Goal: Information Seeking & Learning: Check status

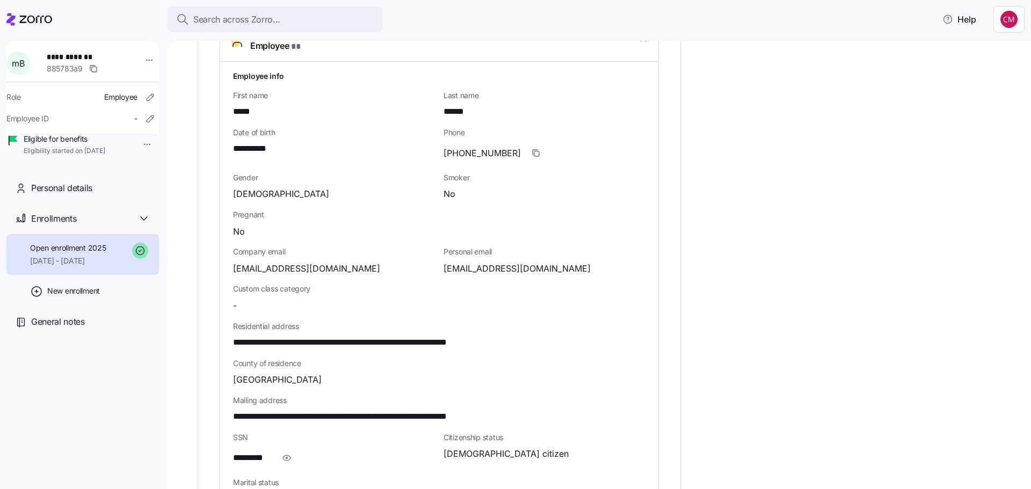
scroll to position [419, 0]
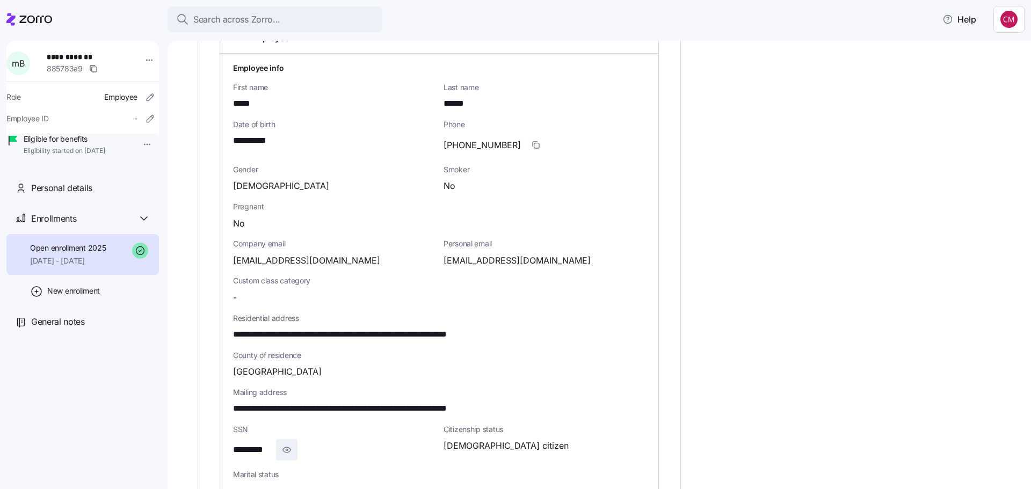
click at [291, 444] on icon "button" at bounding box center [286, 450] width 11 height 13
click at [796, 226] on div "**********" at bounding box center [607, 252] width 818 height 1007
click at [339, 24] on div "Search across Zorro..." at bounding box center [275, 19] width 198 height 13
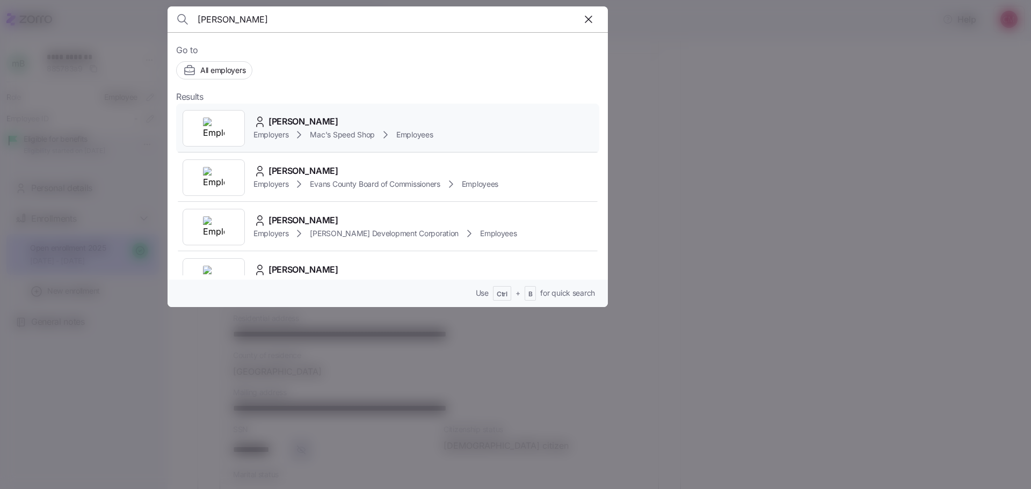
type input "[PERSON_NAME]"
click at [224, 126] on div at bounding box center [214, 128] width 62 height 37
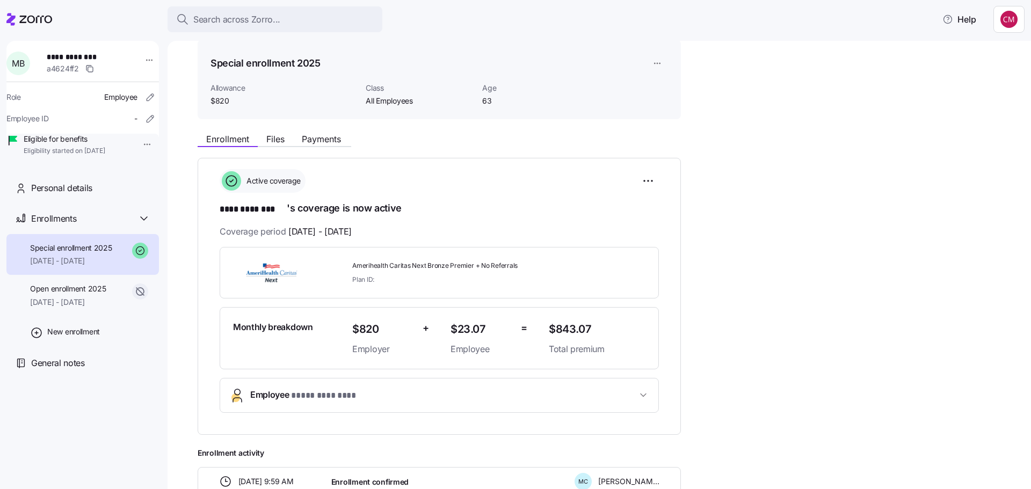
scroll to position [161, 0]
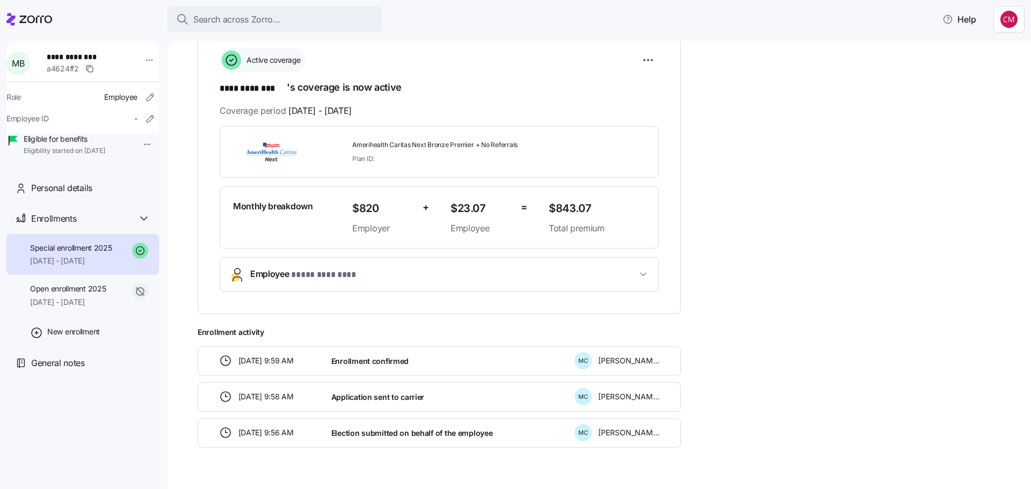
click at [314, 268] on span "* **** ******** *" at bounding box center [327, 274] width 72 height 13
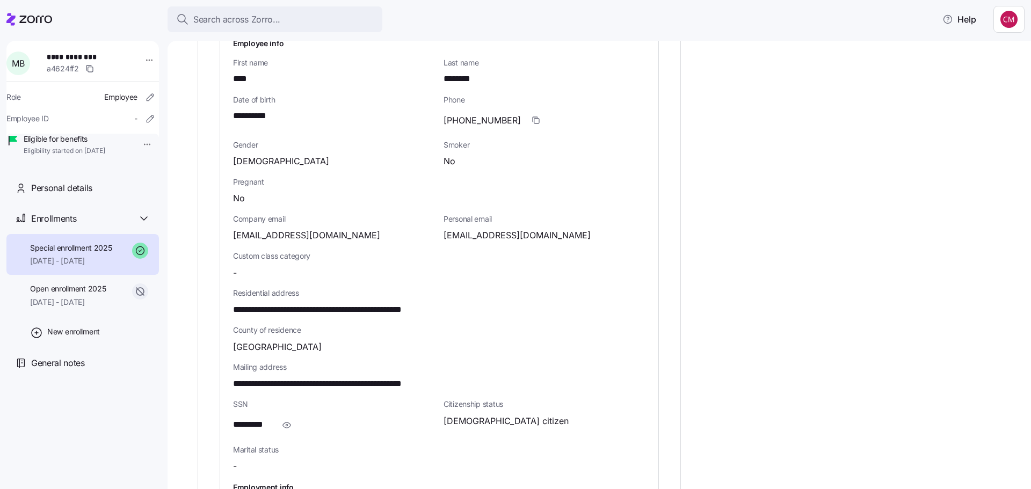
scroll to position [430, 0]
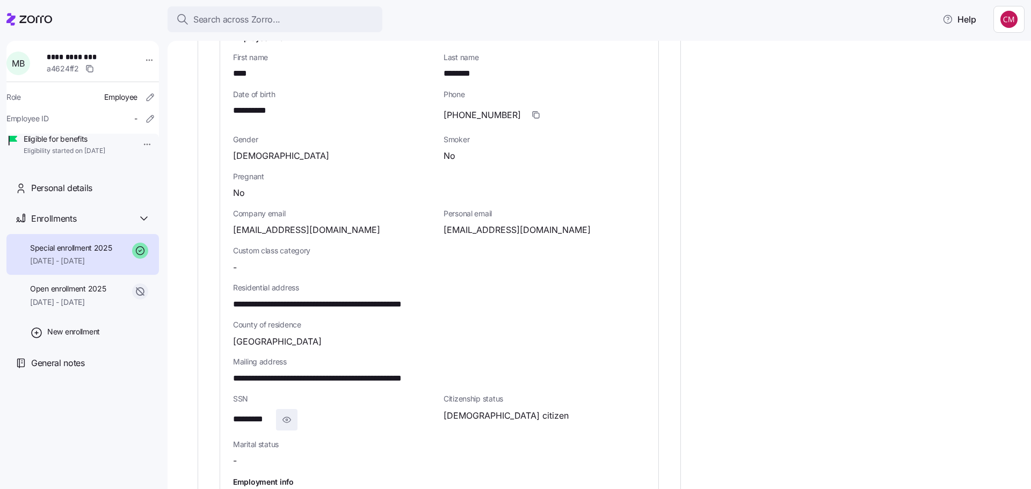
click at [295, 417] on span "button" at bounding box center [287, 420] width 20 height 20
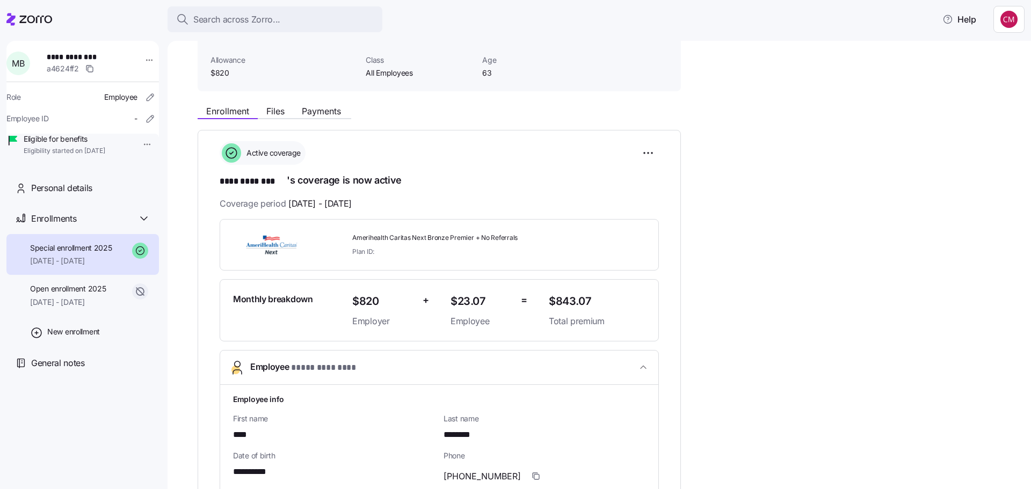
scroll to position [54, 0]
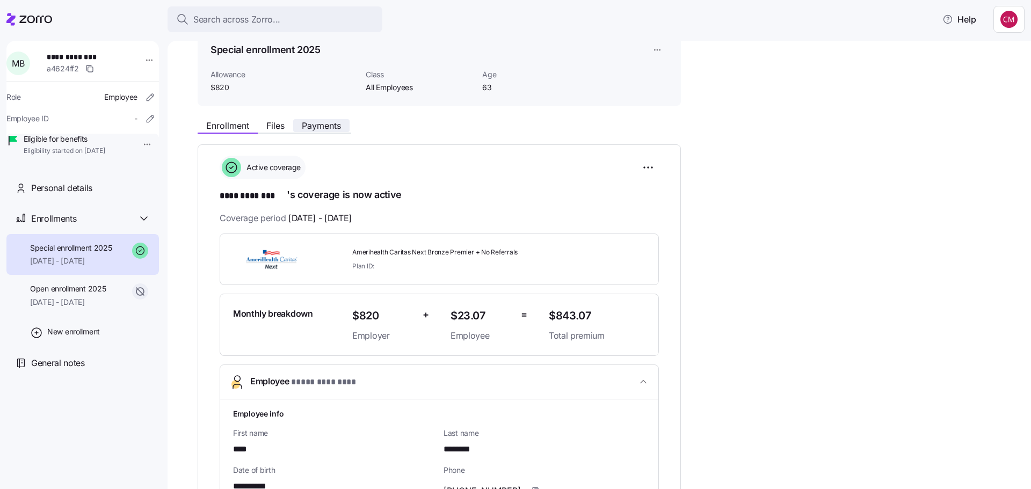
click at [324, 127] on span "Payments" at bounding box center [321, 125] width 39 height 9
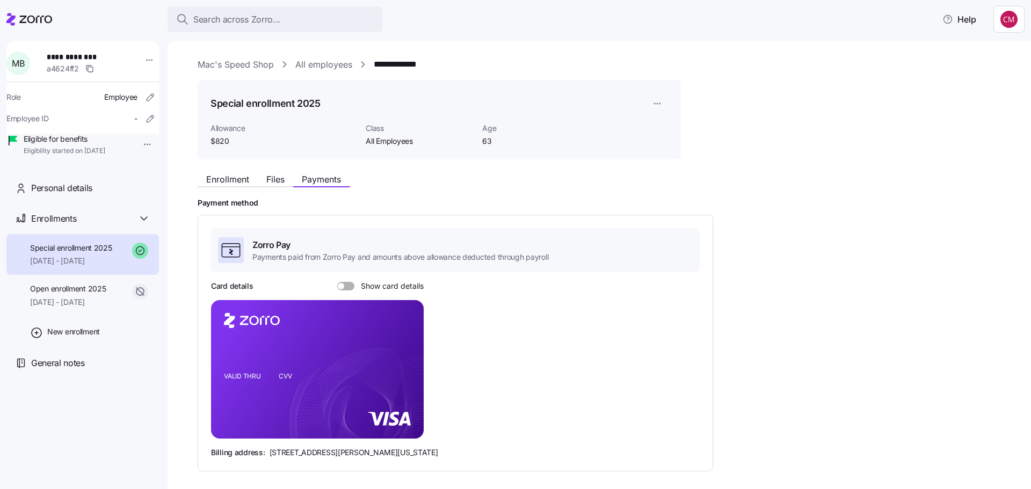
click at [340, 285] on span at bounding box center [341, 286] width 6 height 6
click at [337, 282] on input "Show card details" at bounding box center [337, 282] width 0 height 0
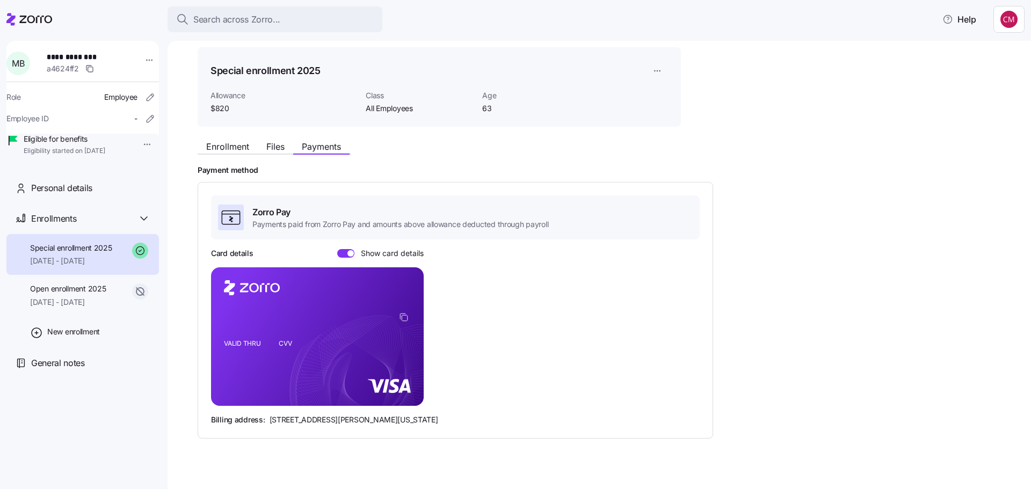
scroll to position [47, 0]
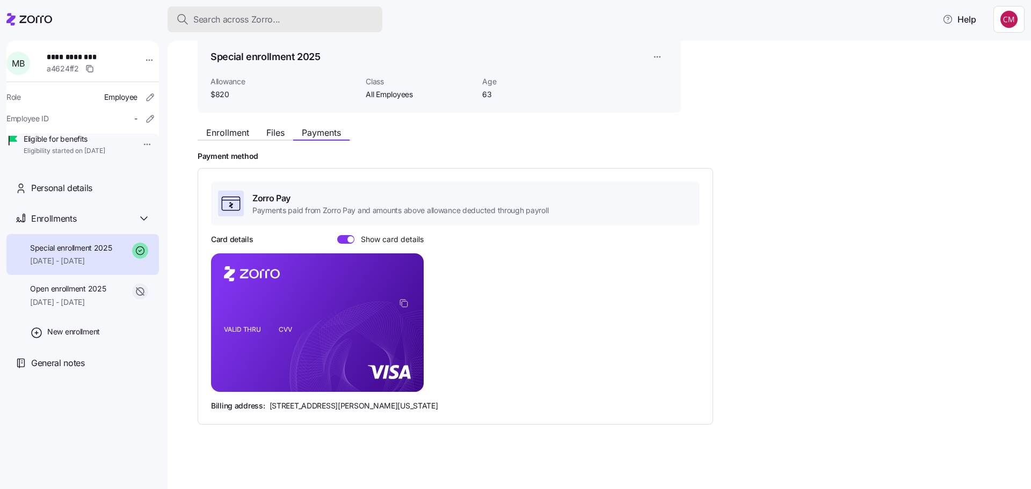
click at [280, 16] on div "Search across Zorro..." at bounding box center [275, 19] width 198 height 13
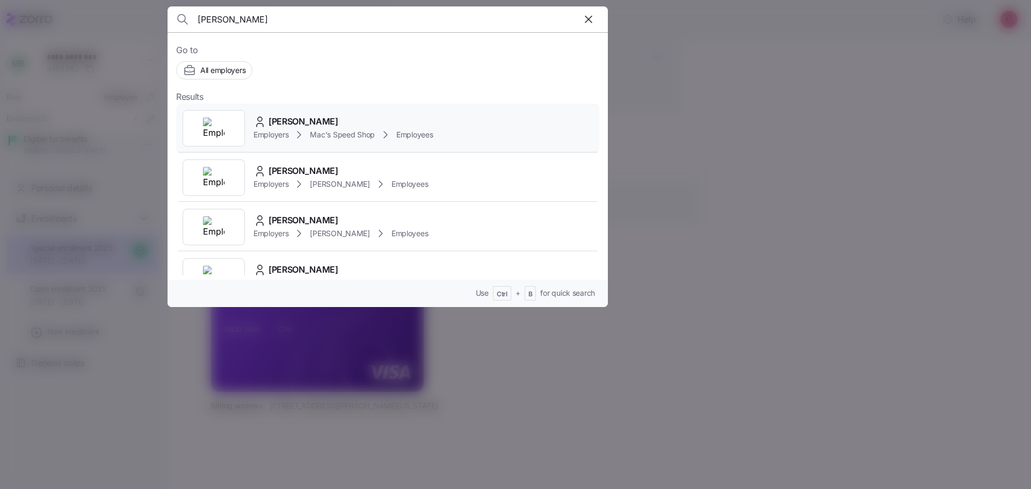
type input "[PERSON_NAME]"
click at [202, 120] on div at bounding box center [214, 128] width 62 height 37
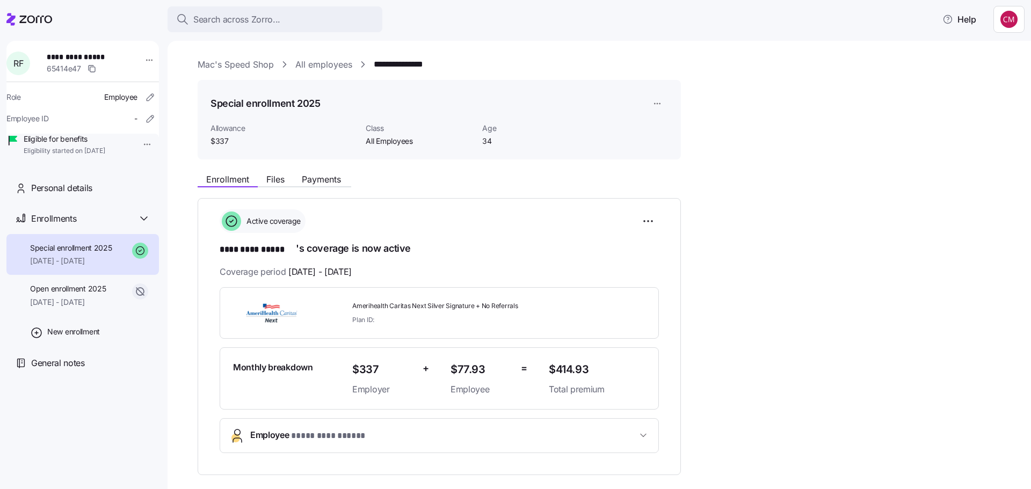
click at [834, 159] on div "**********" at bounding box center [607, 359] width 818 height 602
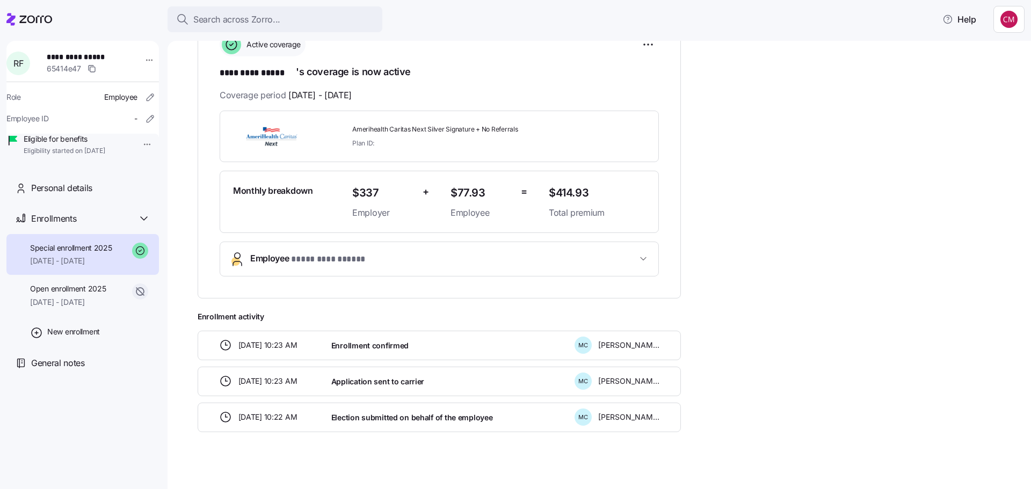
scroll to position [183, 0]
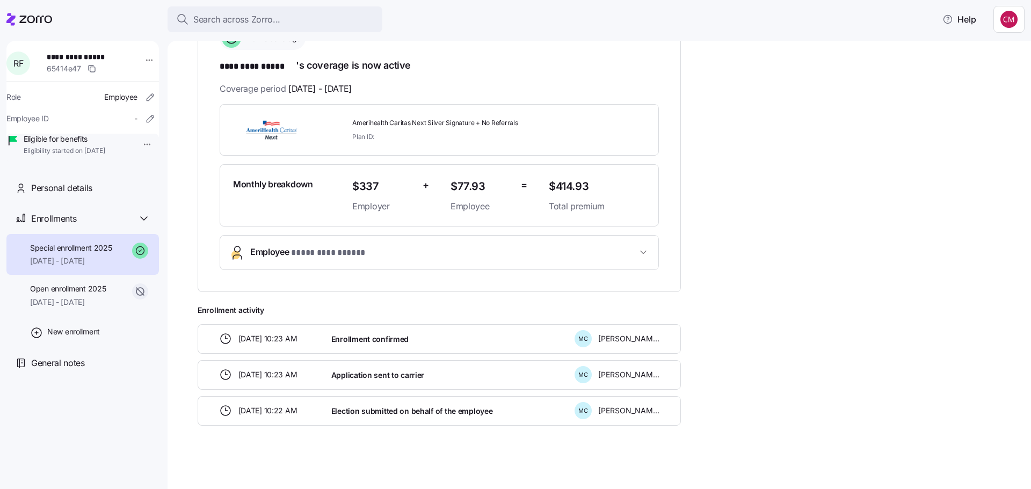
click at [638, 260] on button "**********" at bounding box center [439, 253] width 438 height 34
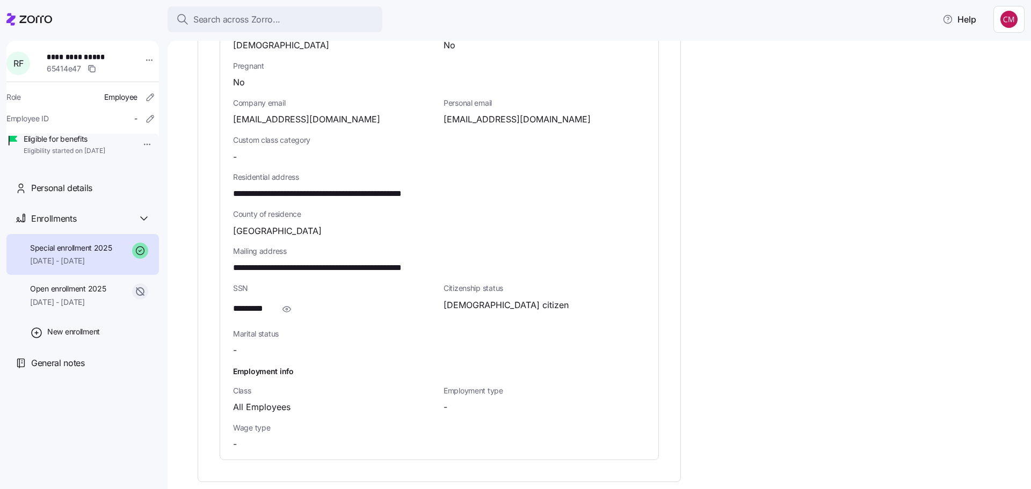
scroll to position [559, 0]
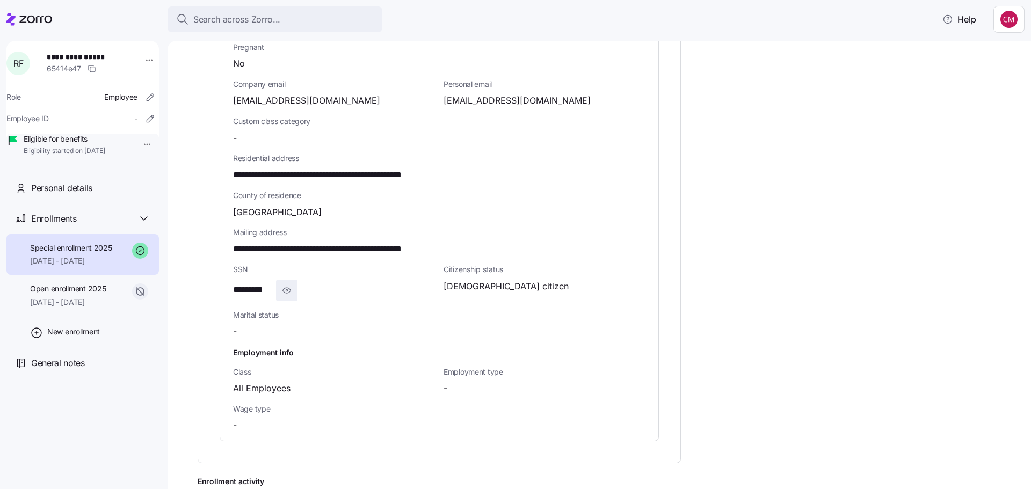
click at [282, 289] on icon "button" at bounding box center [286, 290] width 11 height 13
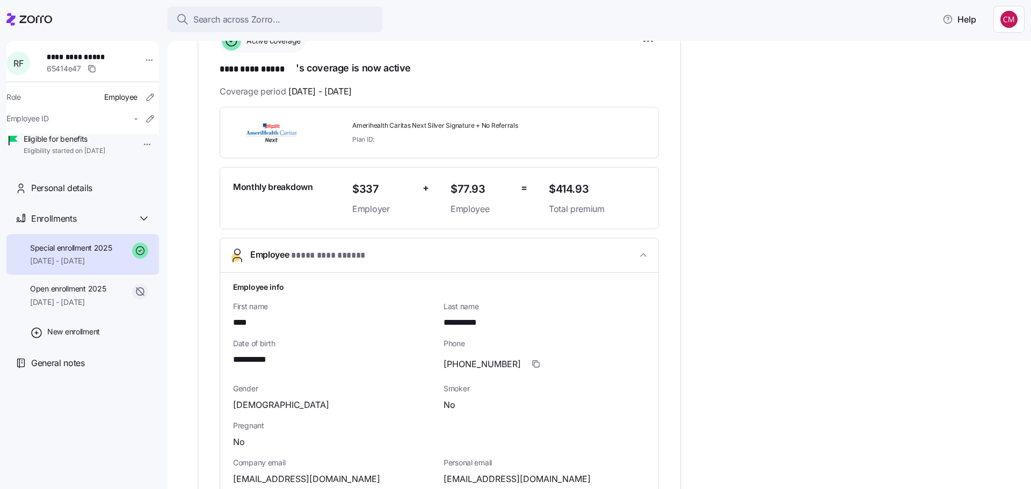
scroll to position [129, 0]
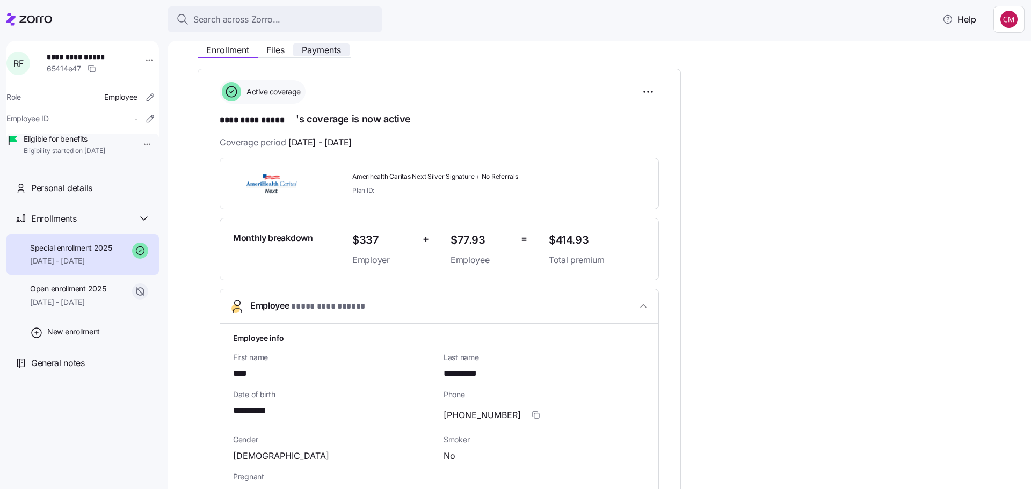
click at [335, 48] on span "Payments" at bounding box center [321, 50] width 39 height 9
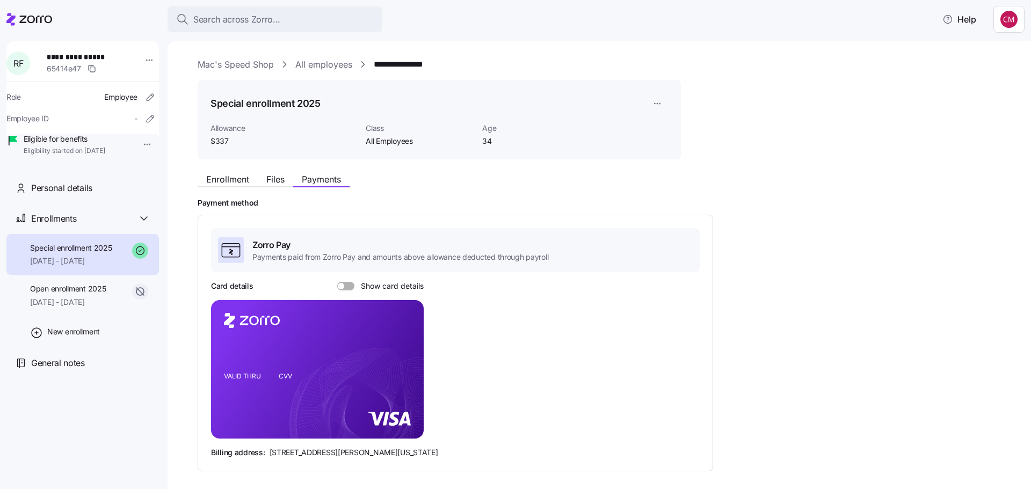
click at [353, 289] on label "Show card details" at bounding box center [380, 286] width 86 height 9
click at [337, 282] on input "Show card details" at bounding box center [337, 282] width 0 height 0
click at [244, 180] on span "Enrollment" at bounding box center [227, 179] width 43 height 9
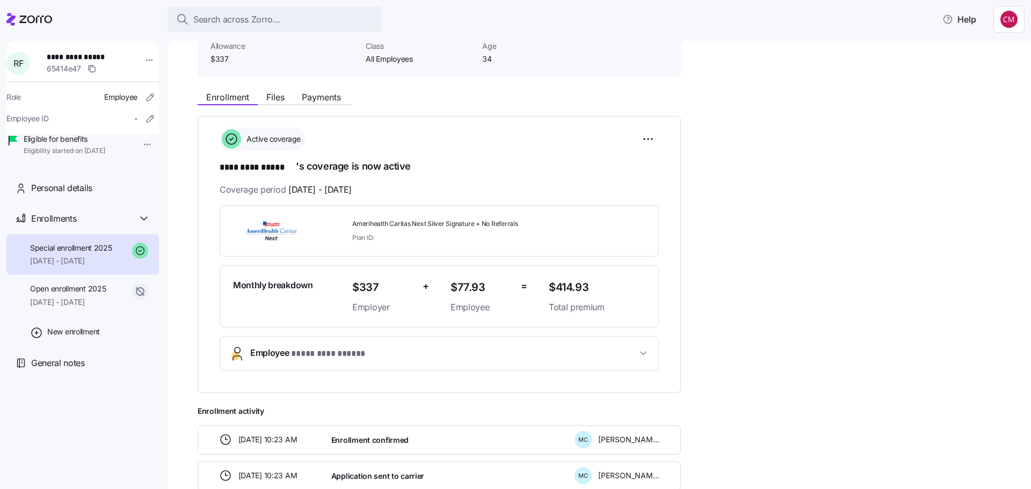
scroll to position [107, 0]
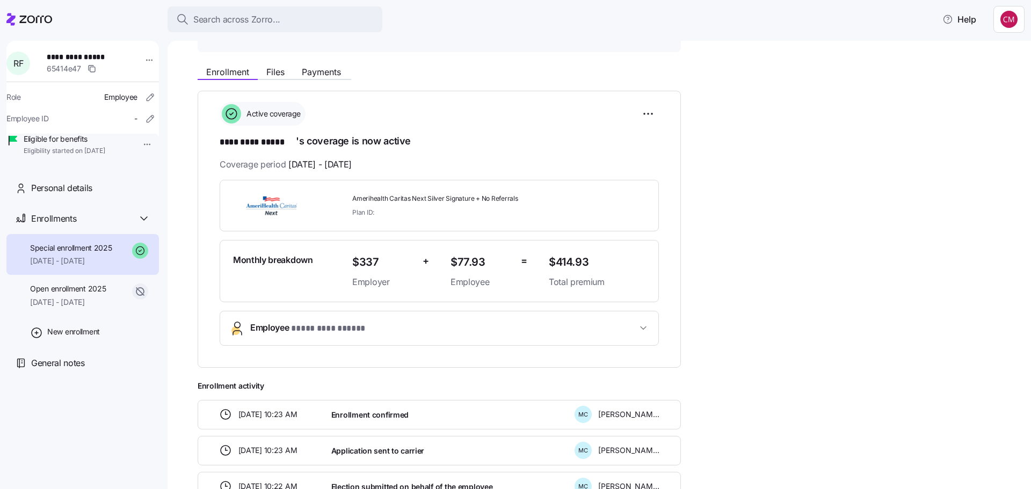
click at [520, 324] on span "**********" at bounding box center [443, 328] width 387 height 14
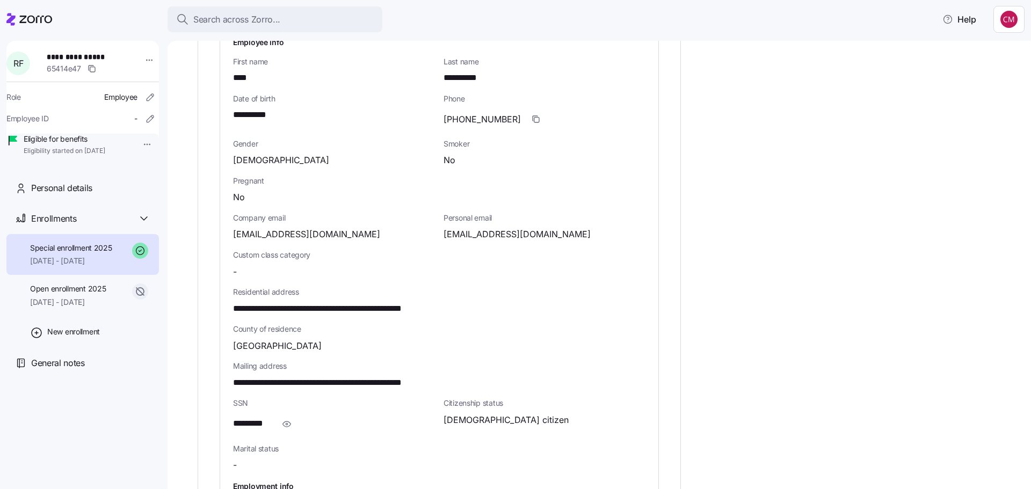
scroll to position [430, 0]
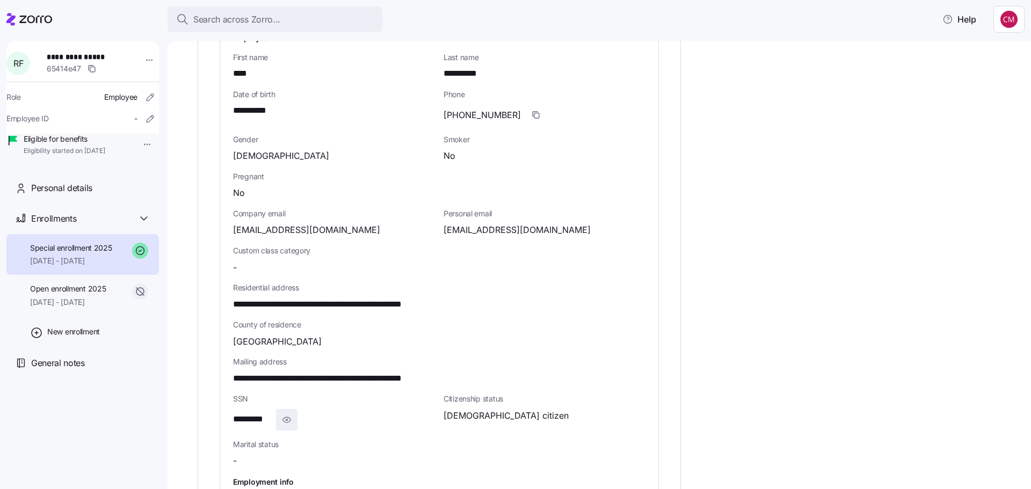
click at [290, 417] on icon "button" at bounding box center [286, 419] width 11 height 13
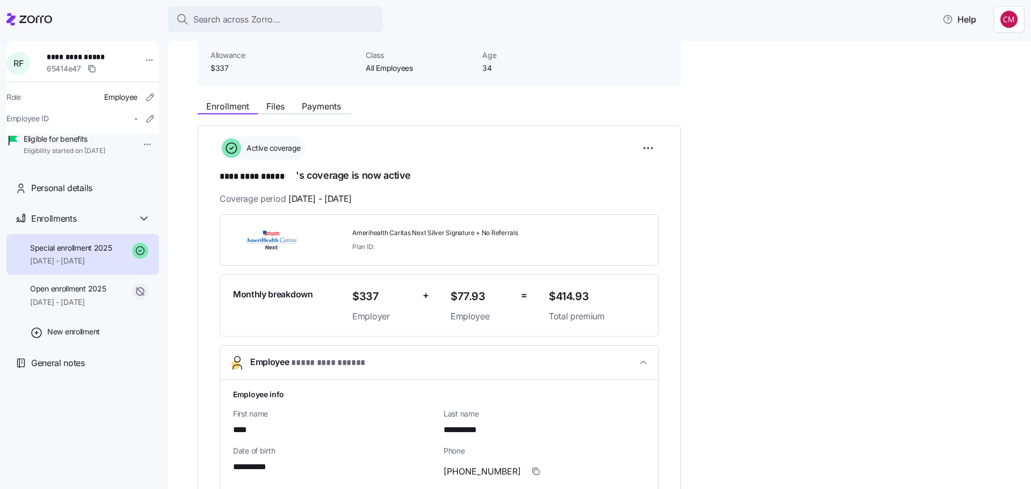
scroll to position [0, 0]
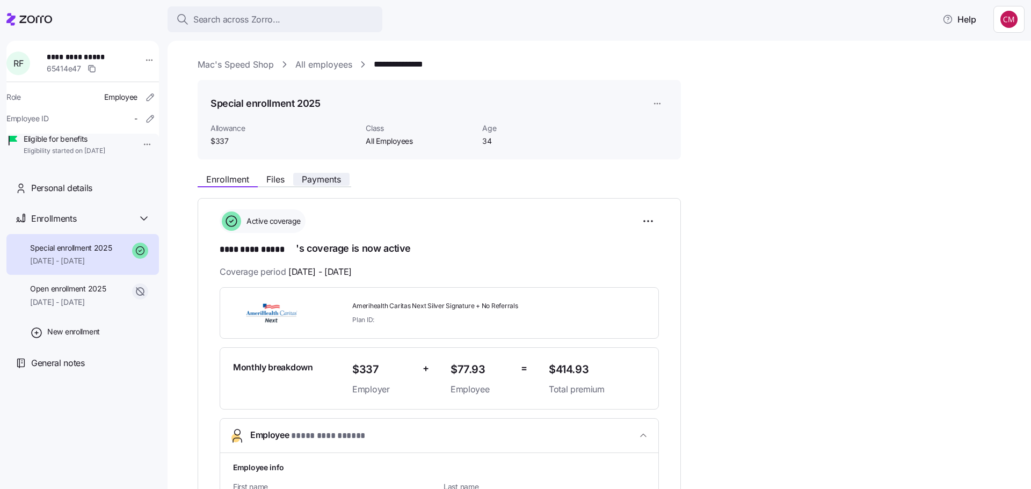
click at [318, 179] on span "Payments" at bounding box center [321, 179] width 39 height 9
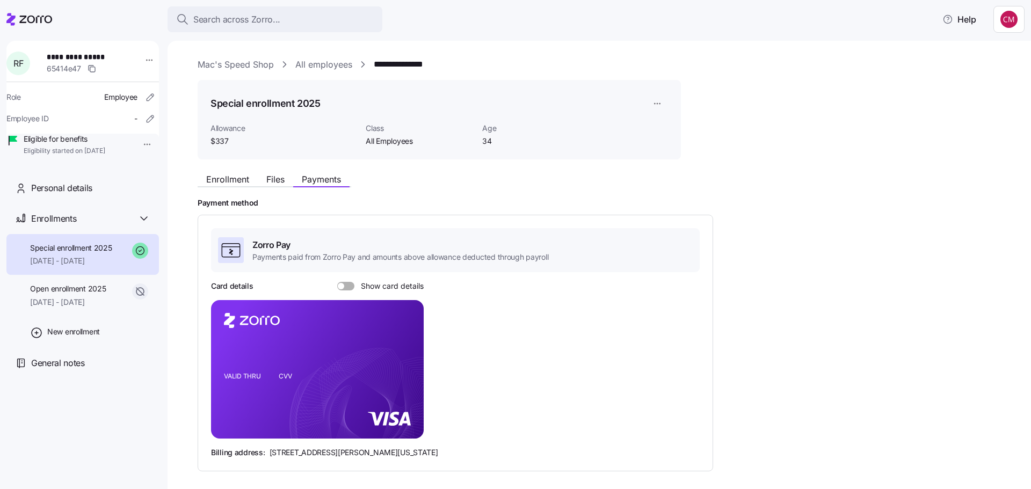
click at [344, 288] on span at bounding box center [349, 286] width 11 height 9
click at [337, 282] on input "Show card details" at bounding box center [337, 282] width 0 height 0
click at [339, 17] on div "Search across Zorro..." at bounding box center [275, 19] width 198 height 13
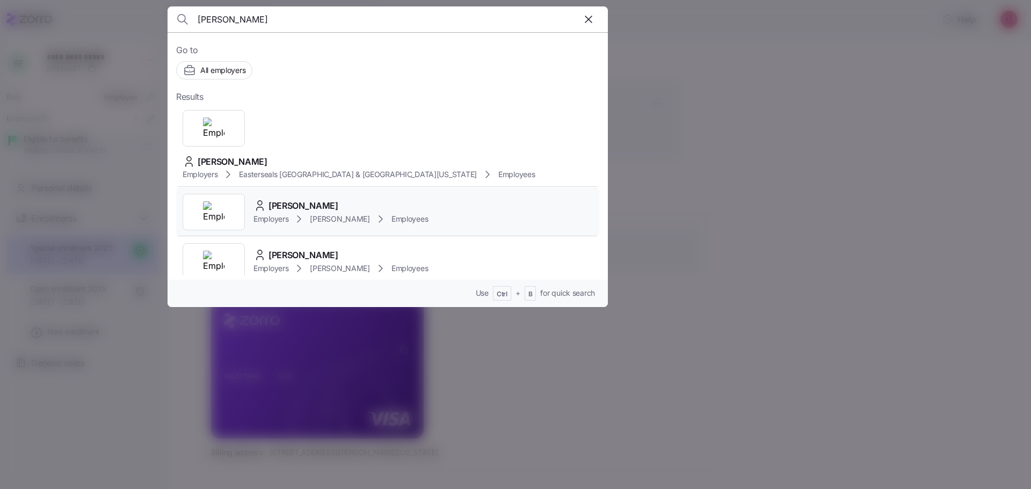
type input "[PERSON_NAME]"
click at [219, 194] on div at bounding box center [214, 212] width 62 height 37
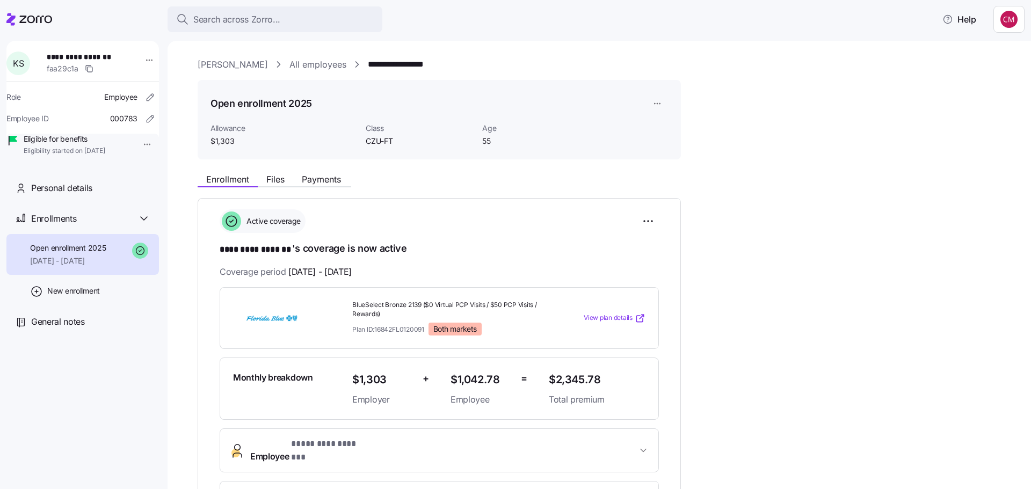
click at [825, 190] on div "**********" at bounding box center [607, 464] width 818 height 592
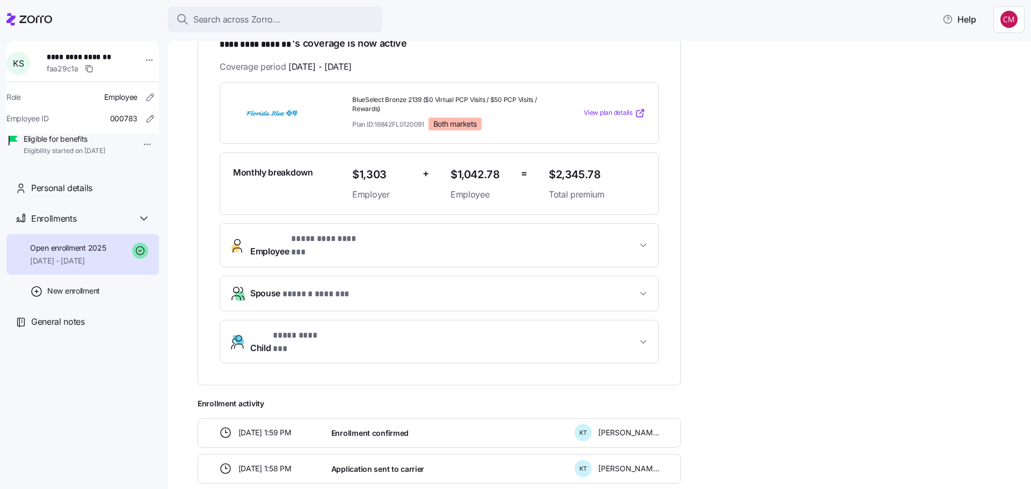
scroll to position [215, 0]
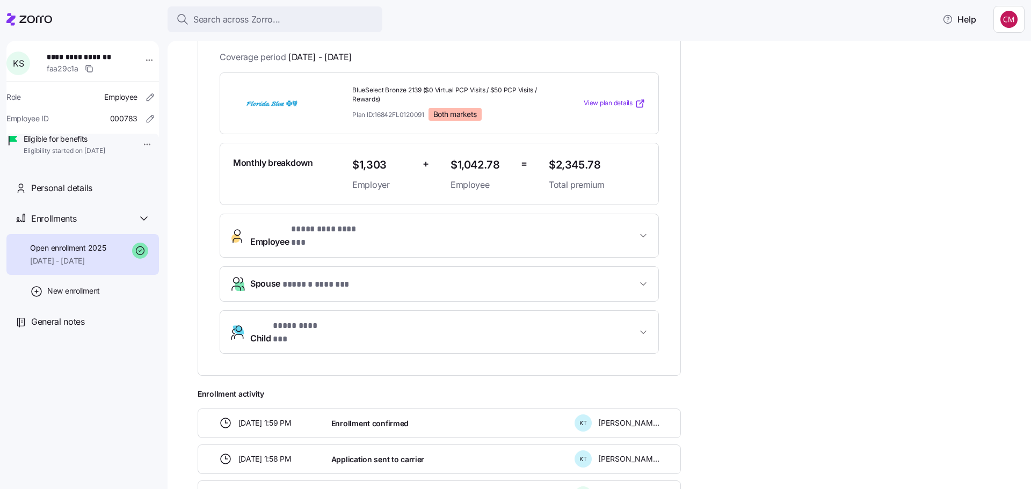
click at [452, 233] on span "Employee * ********* ******* *" at bounding box center [443, 236] width 387 height 26
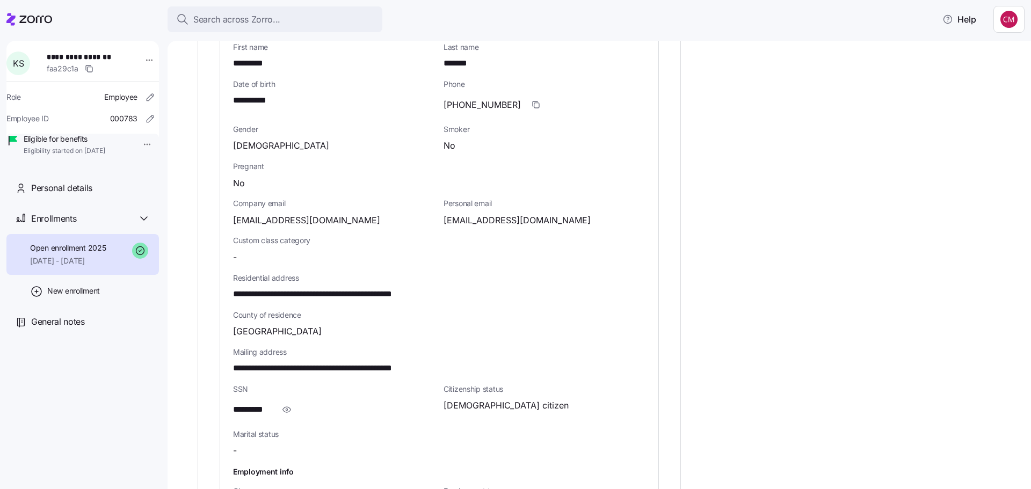
scroll to position [483, 0]
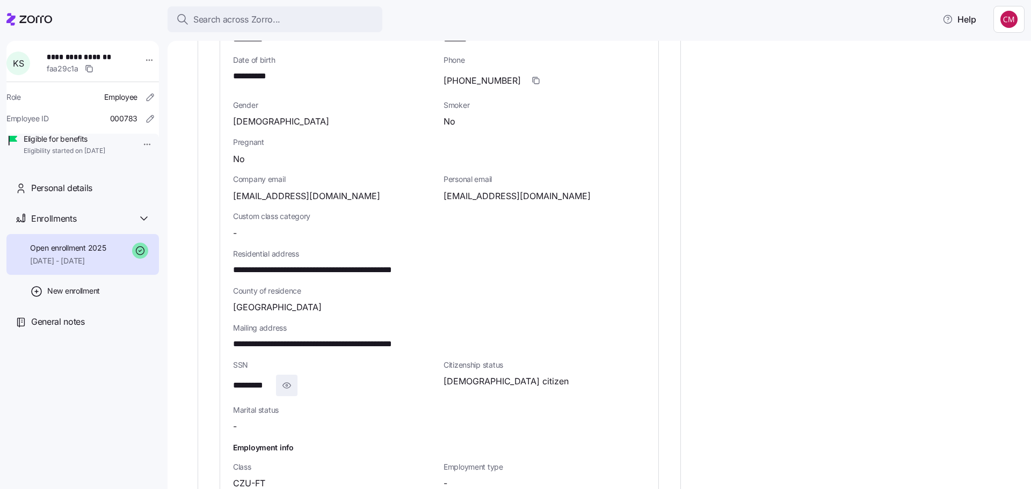
click at [288, 384] on span "button" at bounding box center [287, 385] width 20 height 20
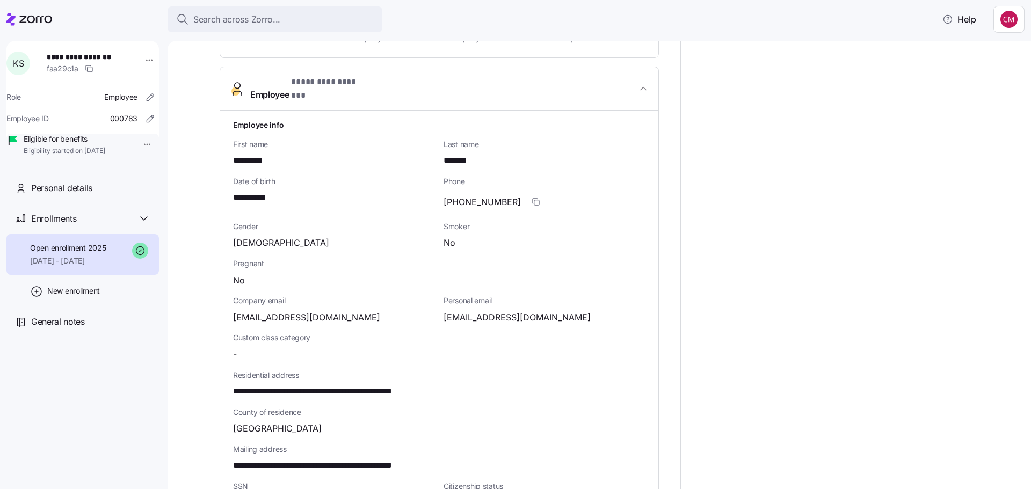
scroll to position [322, 0]
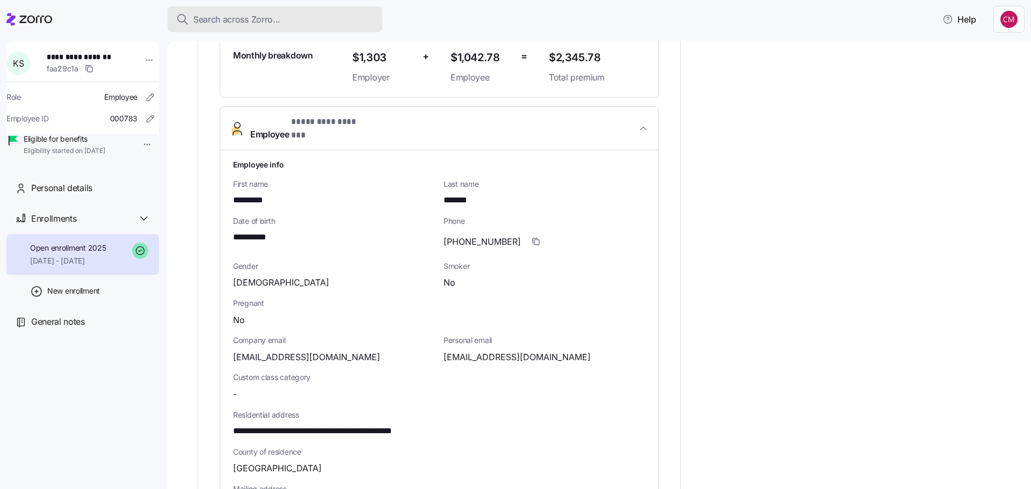
click at [239, 10] on button "Search across Zorro..." at bounding box center [275, 19] width 215 height 26
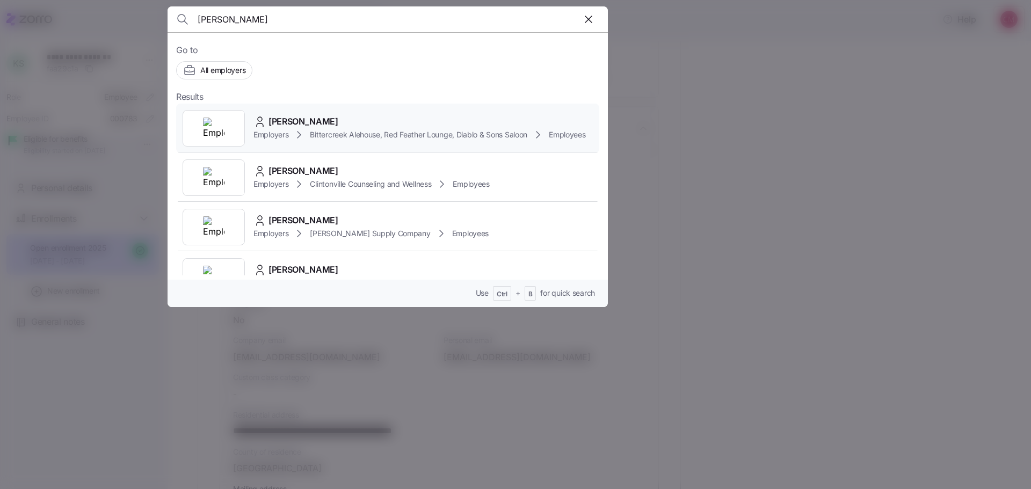
type input "[PERSON_NAME]"
click at [227, 125] on div at bounding box center [214, 128] width 62 height 37
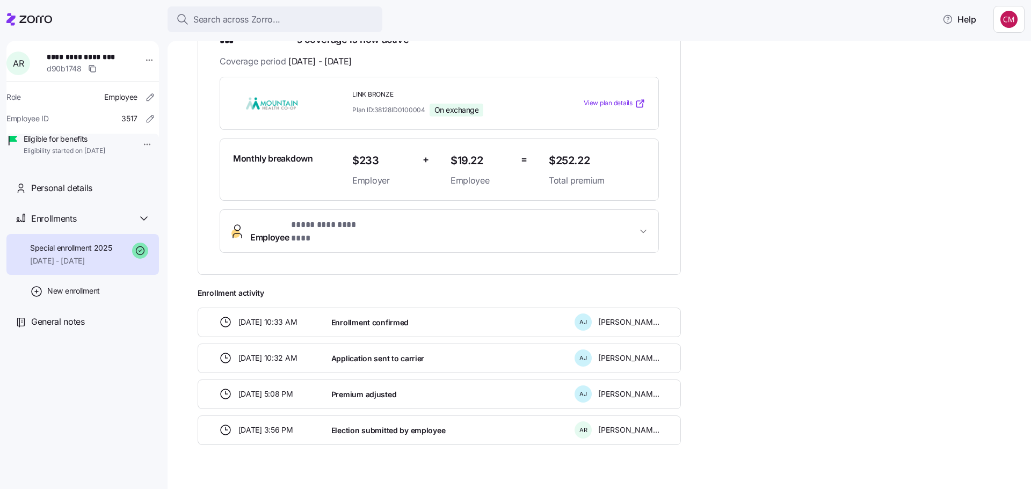
scroll to position [6, 0]
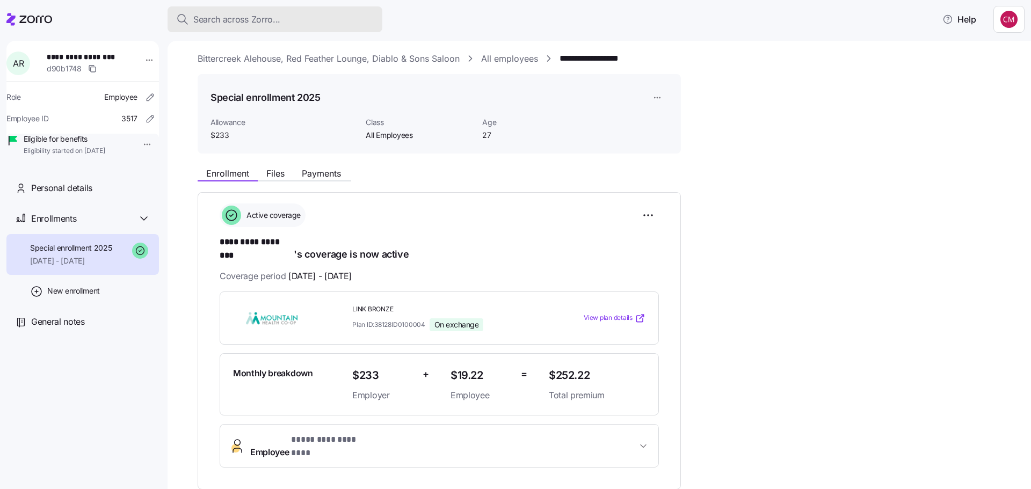
click at [279, 19] on span "Search across Zorro..." at bounding box center [236, 19] width 87 height 13
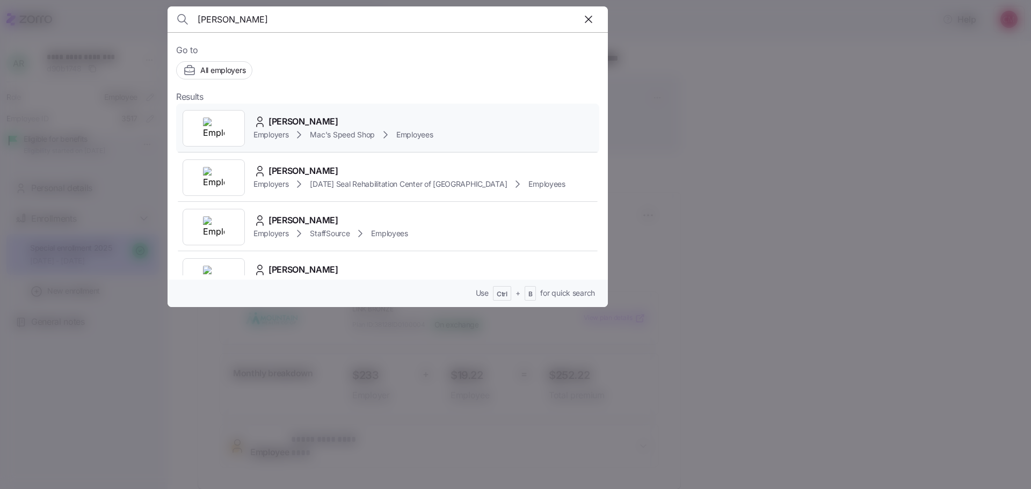
type input "[PERSON_NAME]"
click at [207, 128] on img at bounding box center [213, 128] width 21 height 21
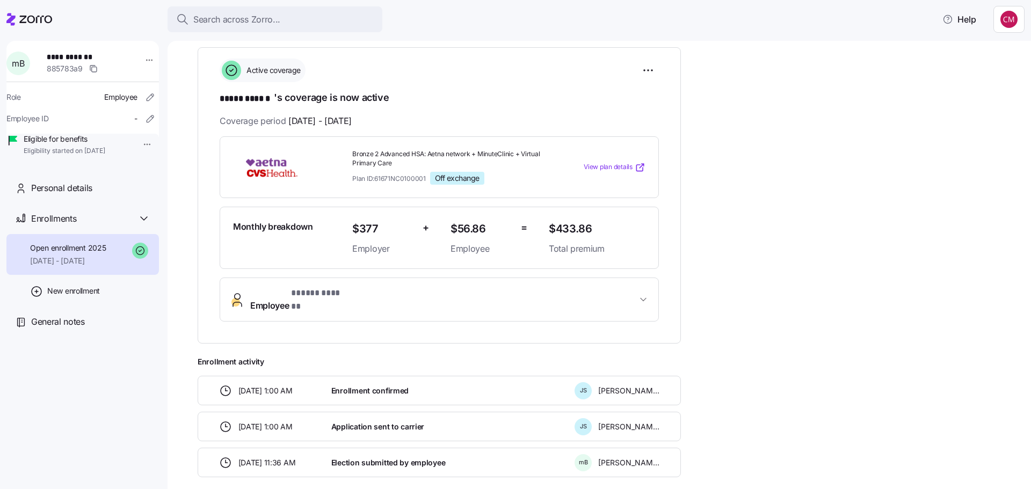
scroll to position [86, 0]
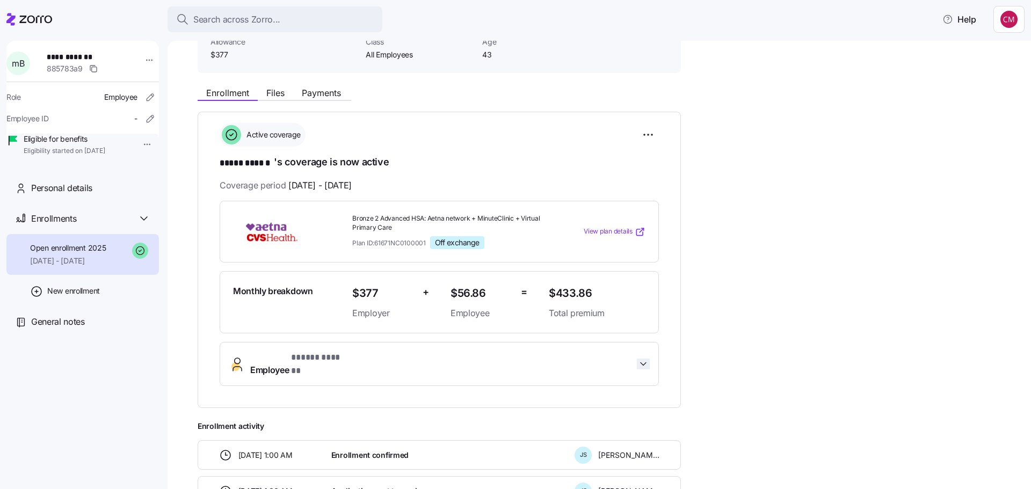
click at [639, 363] on icon "button" at bounding box center [643, 364] width 11 height 11
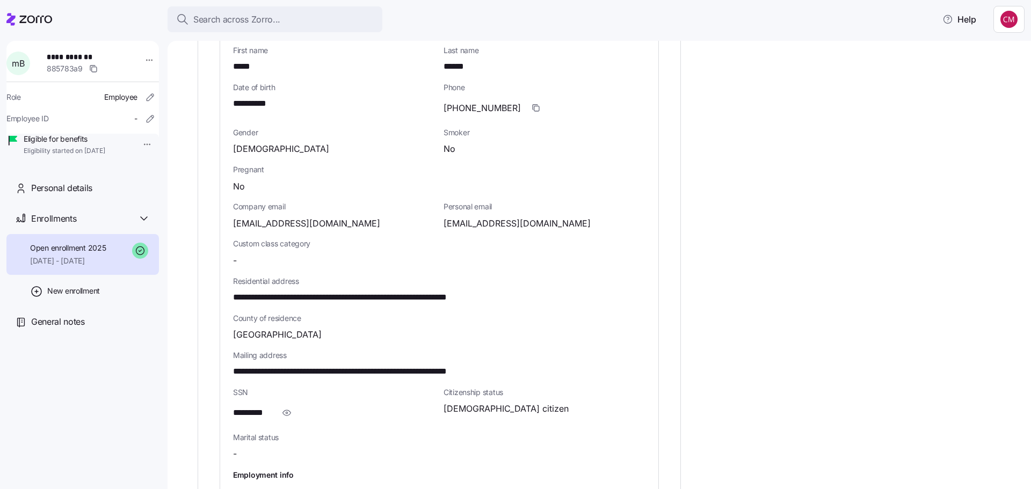
scroll to position [462, 0]
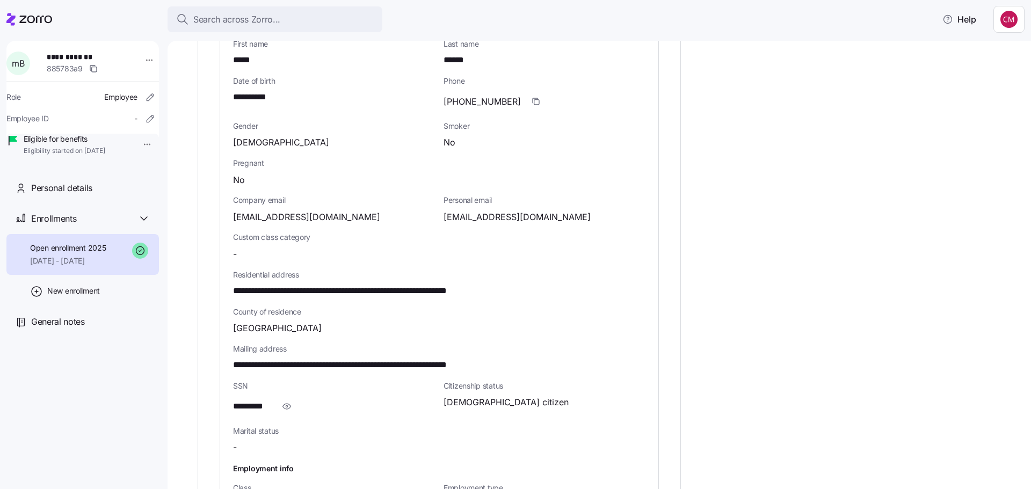
click at [287, 400] on icon "button" at bounding box center [286, 406] width 11 height 13
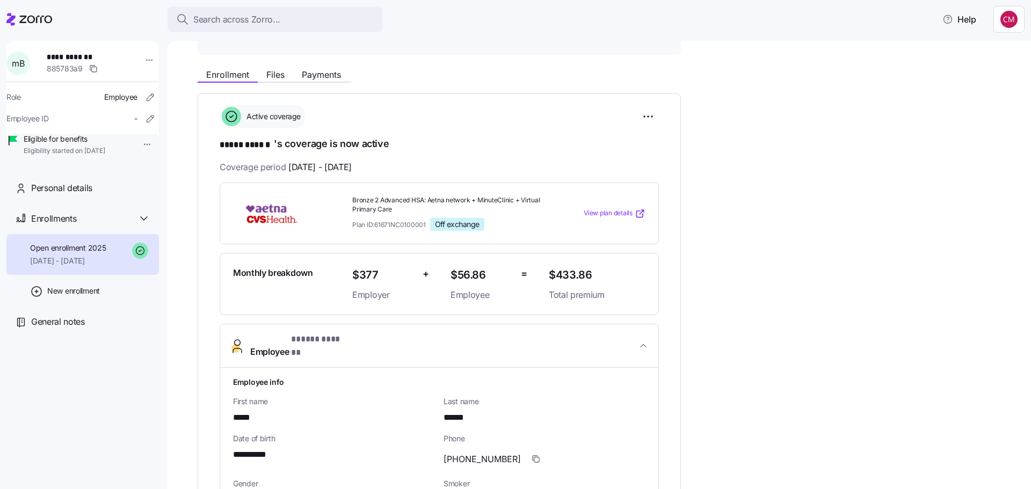
scroll to position [86, 0]
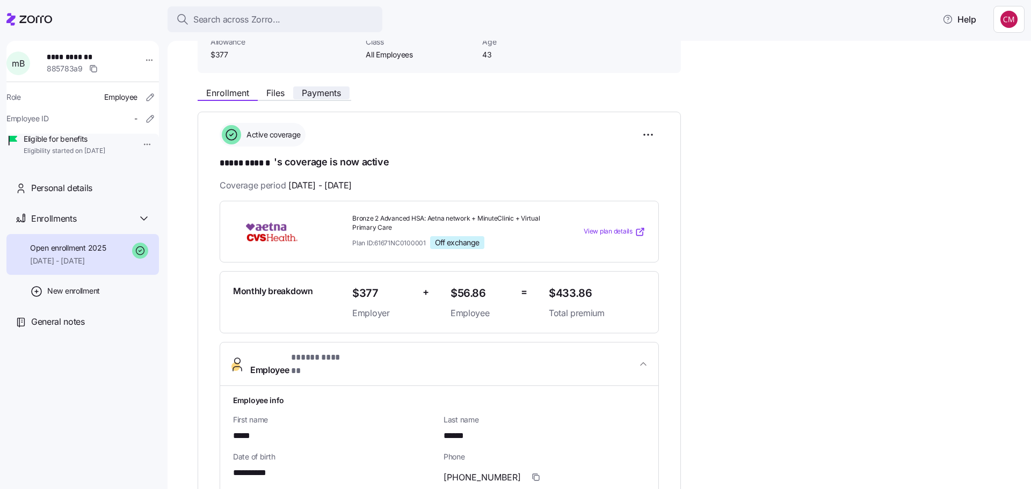
click at [329, 89] on span "Payments" at bounding box center [321, 93] width 39 height 9
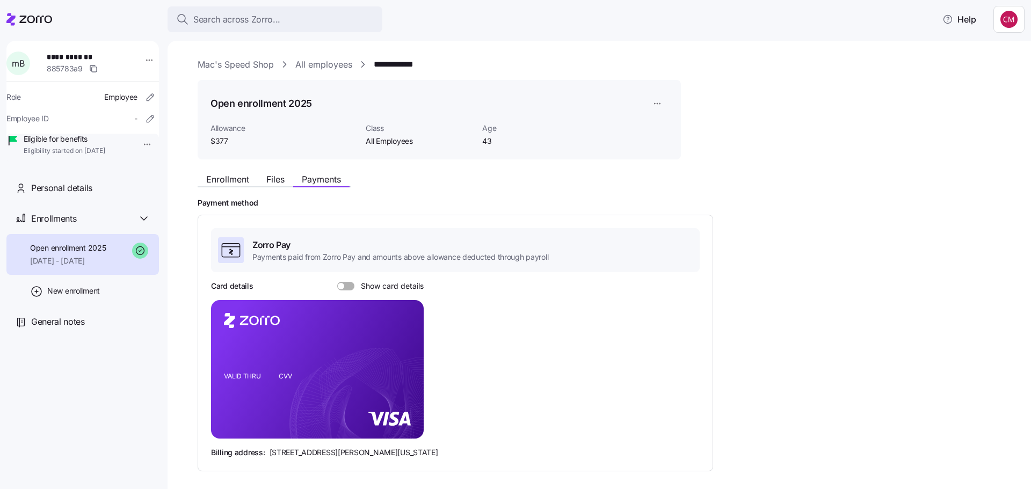
click at [348, 284] on span at bounding box center [349, 286] width 11 height 9
click at [337, 282] on input "Show card details" at bounding box center [337, 282] width 0 height 0
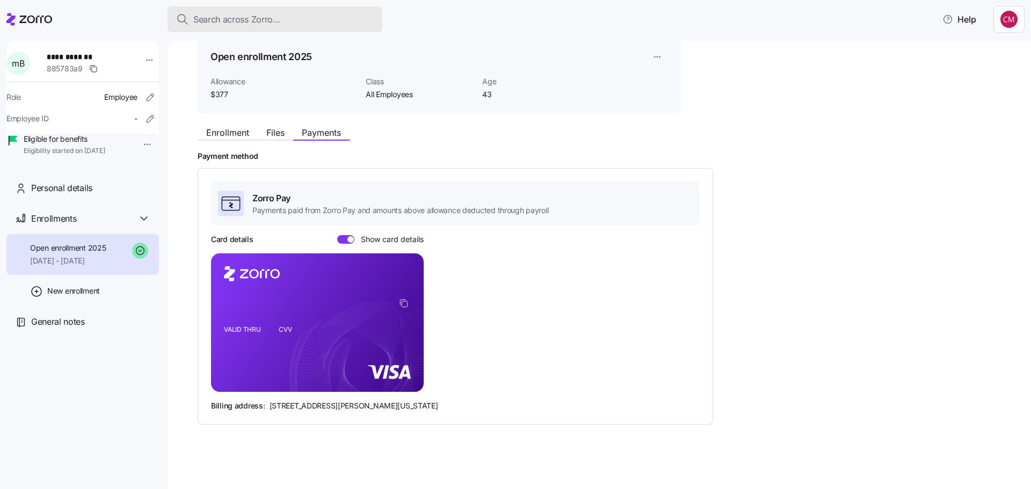
click at [270, 18] on span "Search across Zorro..." at bounding box center [236, 19] width 87 height 13
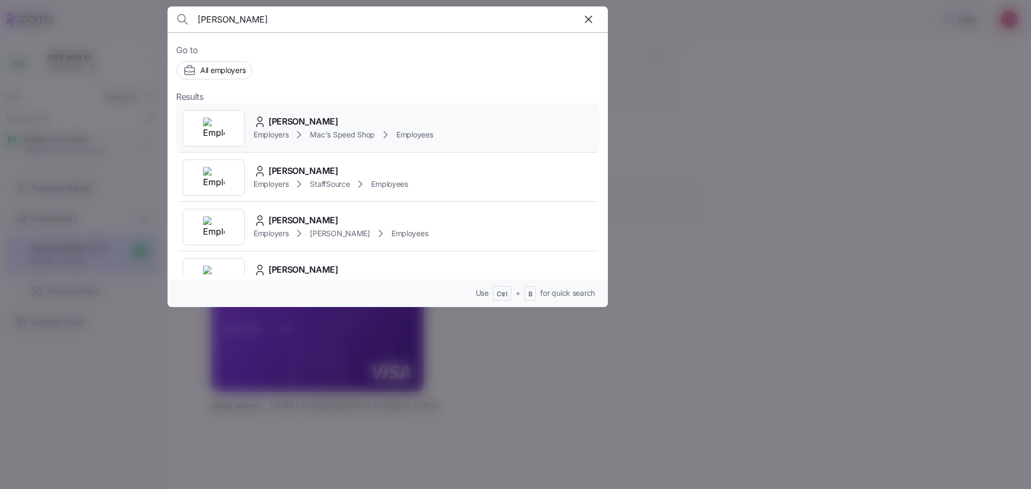
type input "[PERSON_NAME]"
click at [210, 121] on img at bounding box center [213, 128] width 21 height 21
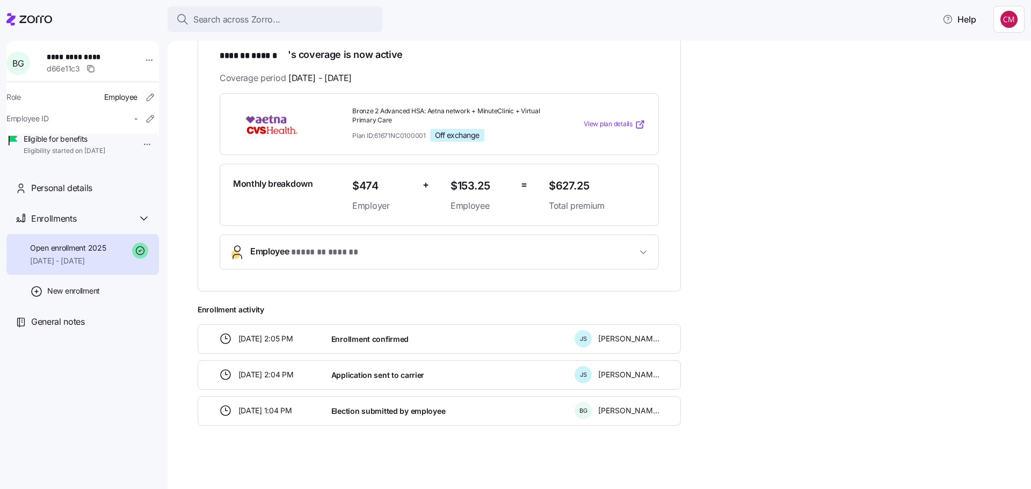
scroll to position [33, 0]
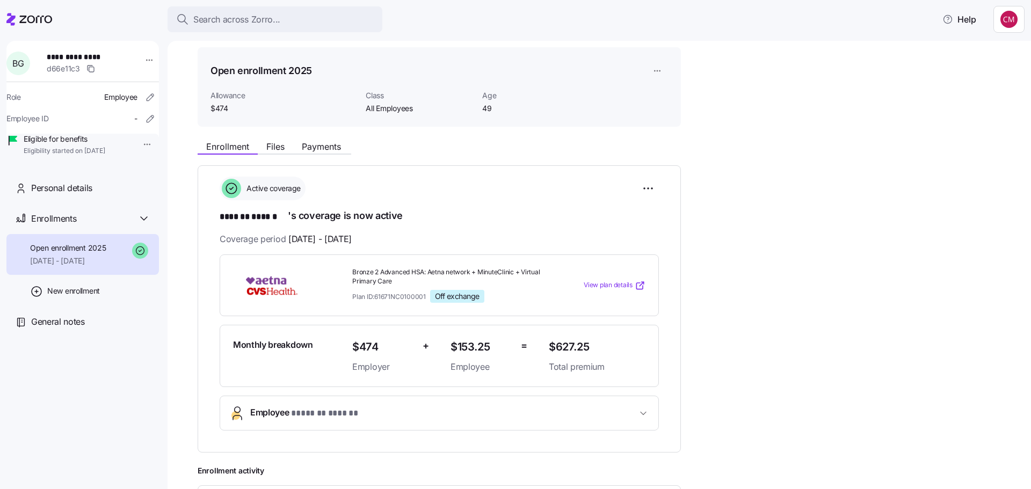
click at [457, 403] on button "Employee * ******* ****** *" at bounding box center [439, 413] width 438 height 34
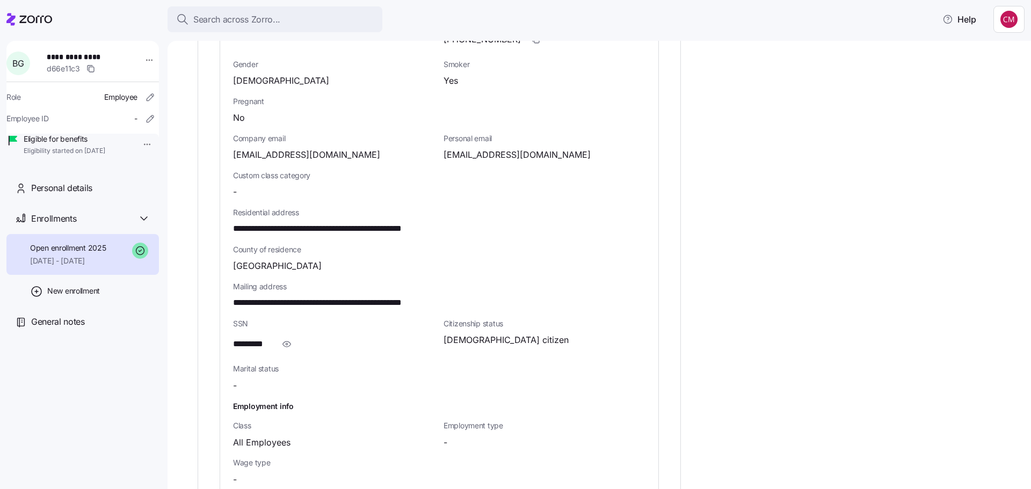
scroll to position [516, 0]
click at [289, 344] on icon "button" at bounding box center [286, 343] width 11 height 13
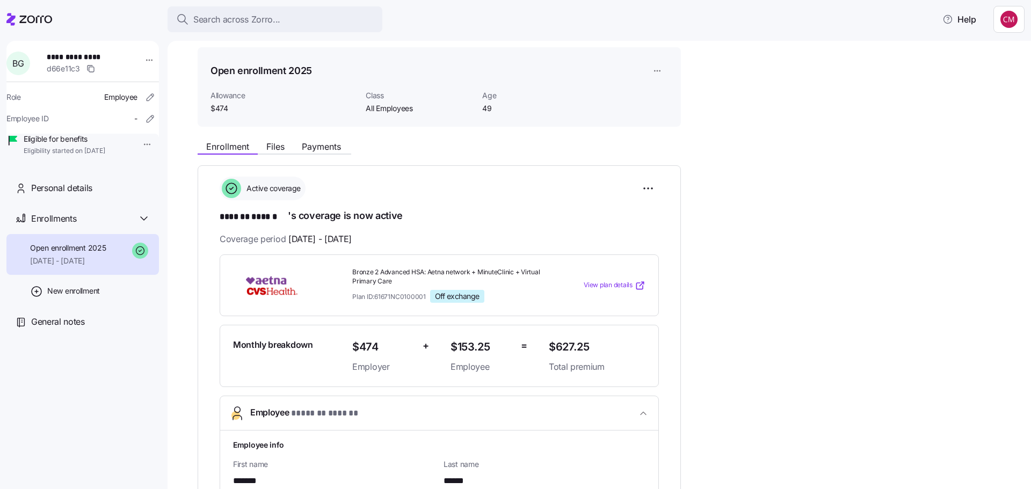
scroll to position [0, 0]
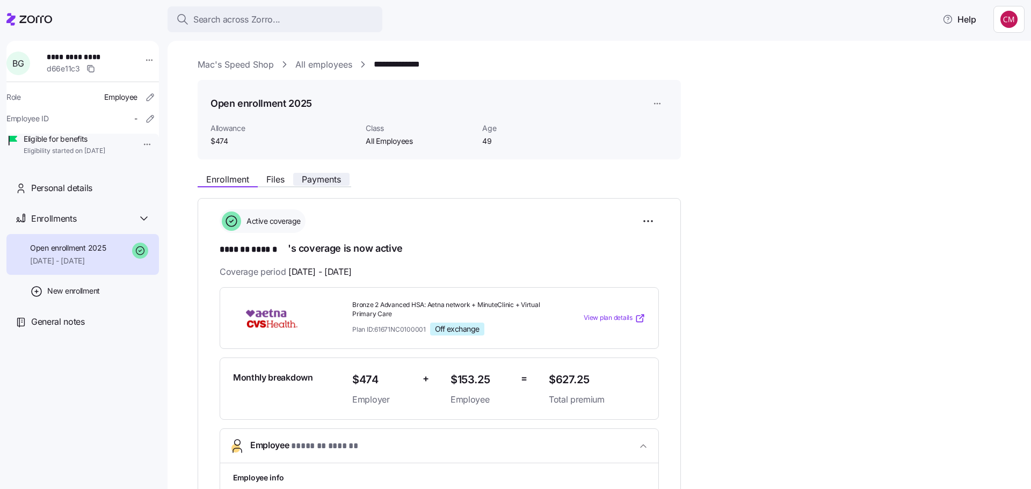
click at [336, 184] on span "Payments" at bounding box center [321, 179] width 39 height 9
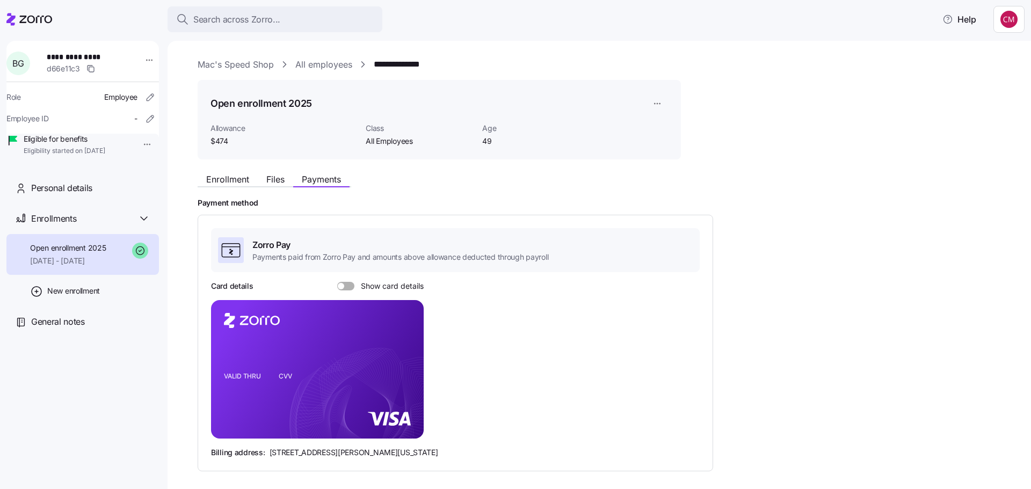
click at [347, 289] on span at bounding box center [349, 286] width 11 height 9
click at [337, 282] on input "Show card details" at bounding box center [337, 282] width 0 height 0
click at [324, 19] on div "Search across Zorro..." at bounding box center [275, 19] width 198 height 13
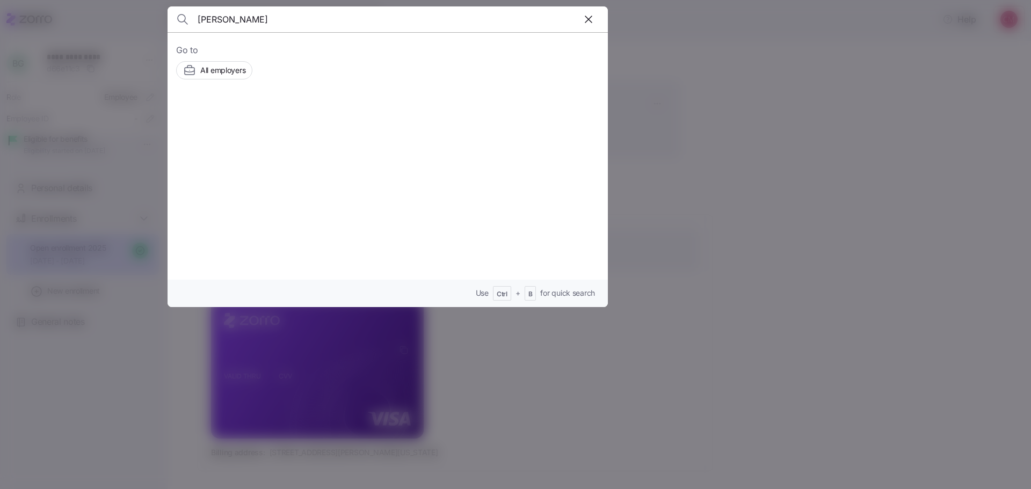
type input "[PERSON_NAME]"
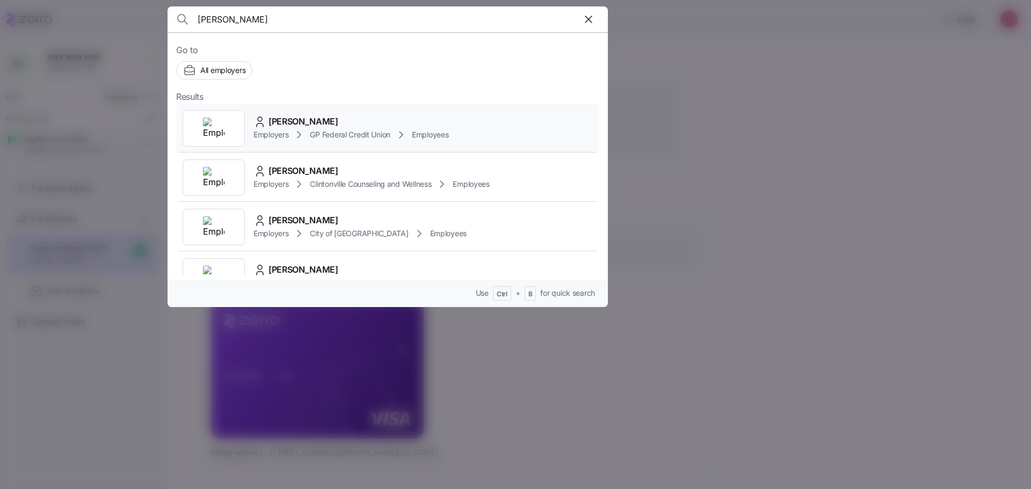
click at [206, 120] on img at bounding box center [213, 128] width 21 height 21
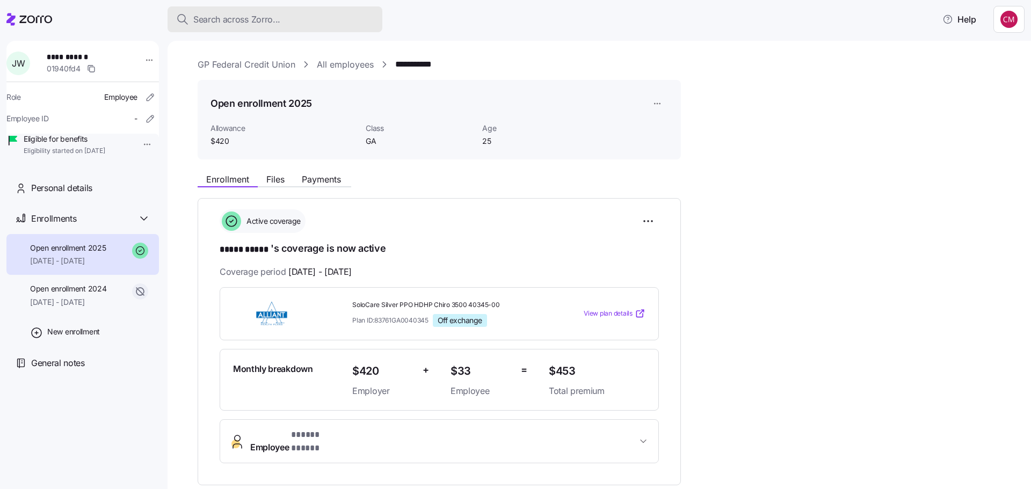
click at [323, 25] on div "Search across Zorro..." at bounding box center [275, 19] width 198 height 13
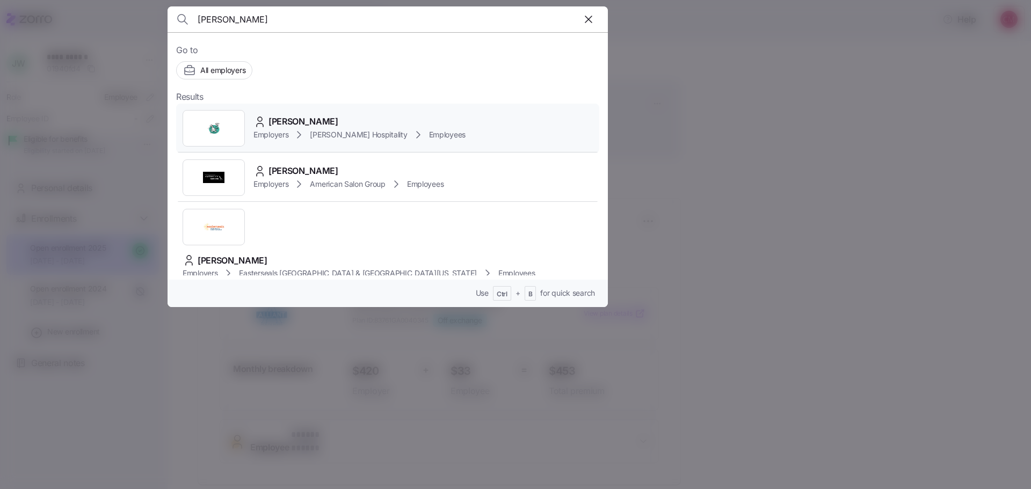
type input "[PERSON_NAME]"
click at [219, 139] on img at bounding box center [213, 128] width 21 height 21
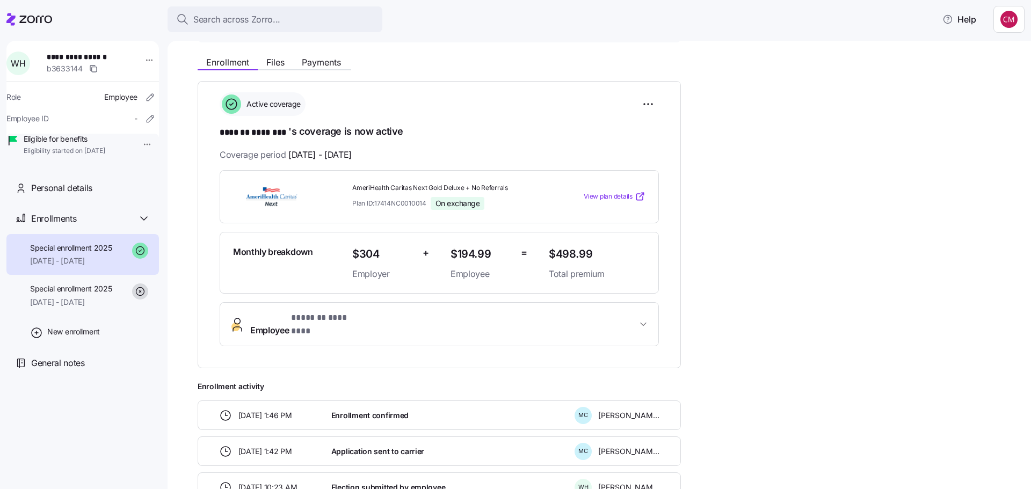
scroll to position [221, 0]
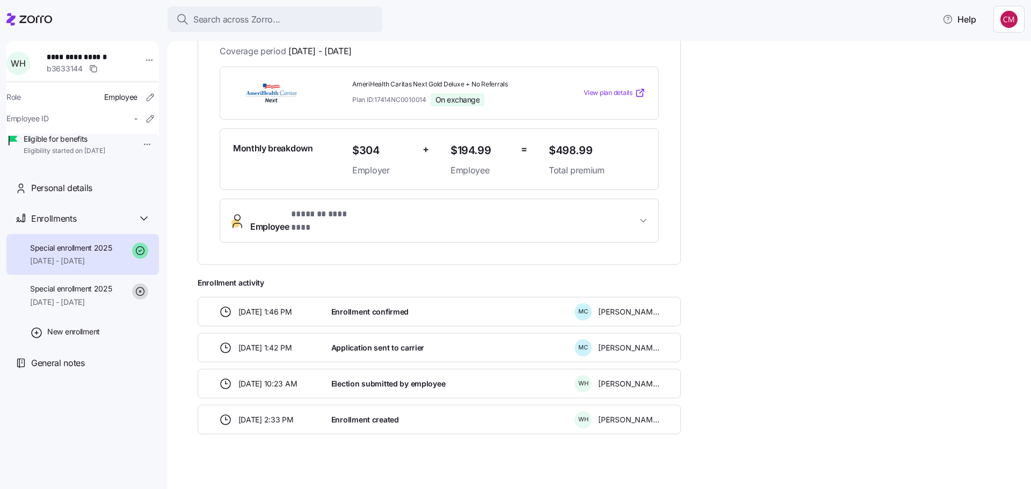
click at [594, 227] on button "Employee * ******* ******** *" at bounding box center [439, 220] width 438 height 43
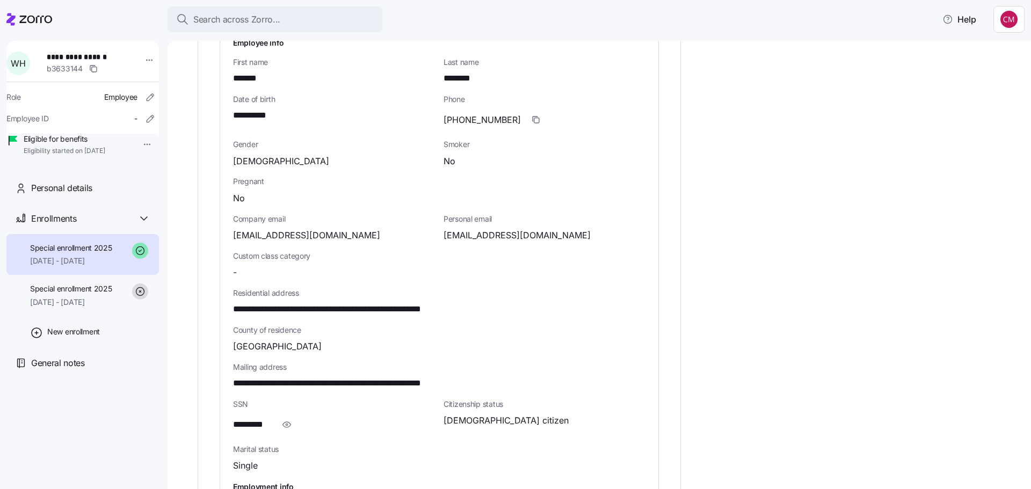
scroll to position [435, 0]
click at [287, 419] on icon "button" at bounding box center [286, 424] width 11 height 13
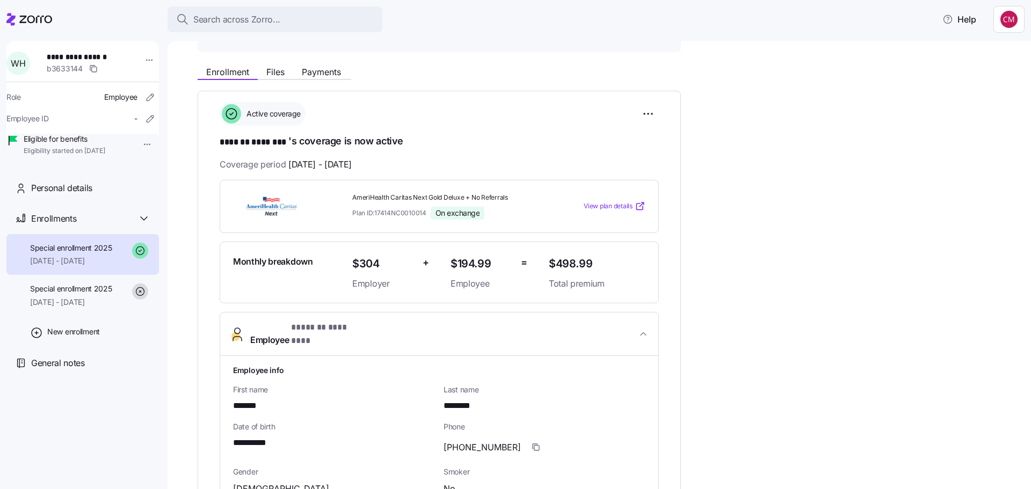
scroll to position [0, 0]
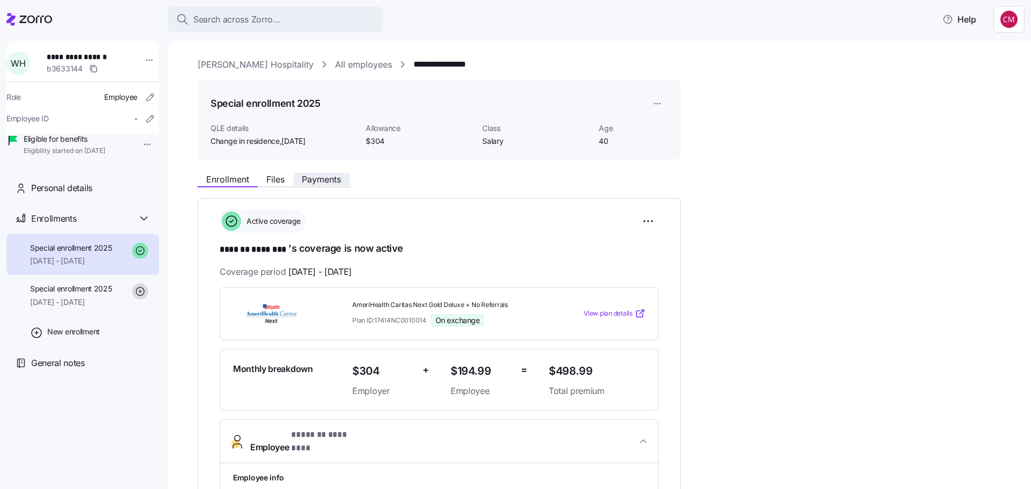
click at [324, 180] on span "Payments" at bounding box center [321, 179] width 39 height 9
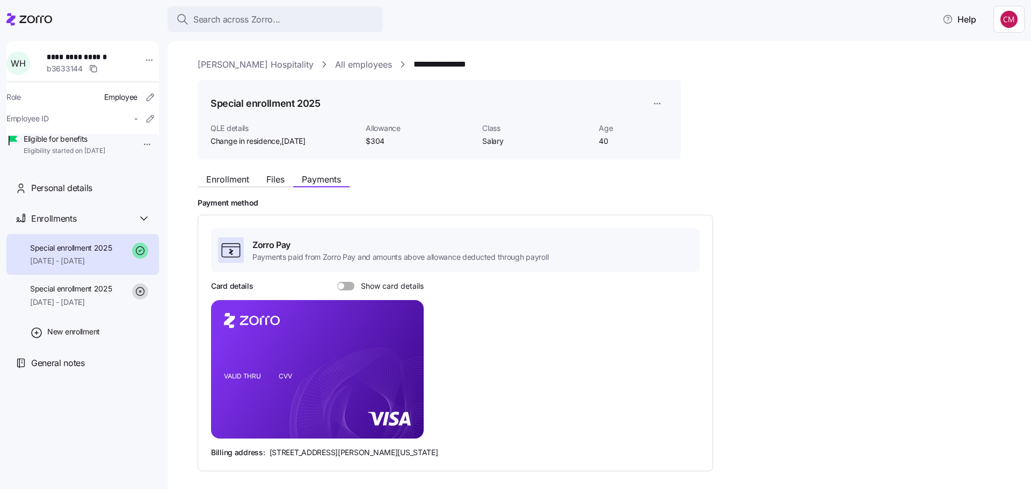
click at [351, 282] on span at bounding box center [349, 286] width 11 height 9
click at [337, 282] on input "Show card details" at bounding box center [337, 282] width 0 height 0
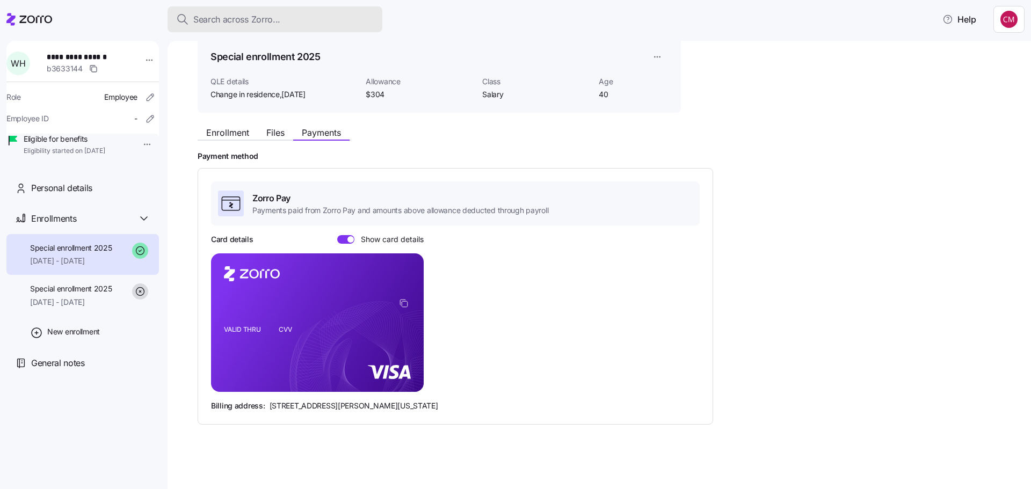
click at [290, 21] on div "Search across Zorro..." at bounding box center [275, 19] width 198 height 13
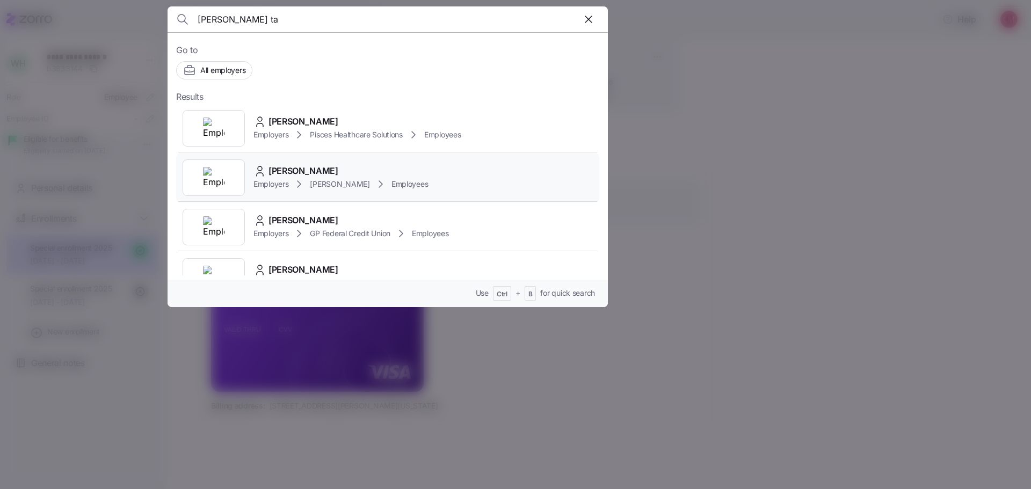
type input "[PERSON_NAME] ta"
click at [206, 166] on div at bounding box center [214, 177] width 62 height 37
